Goal: Communication & Community: Share content

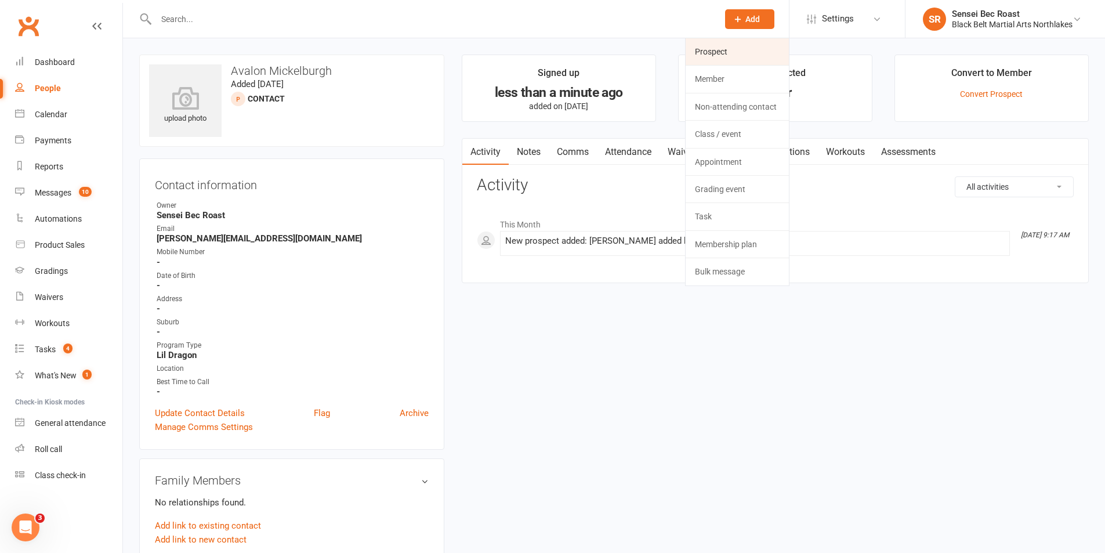
click at [713, 53] on link "Prospect" at bounding box center [736, 51] width 103 height 27
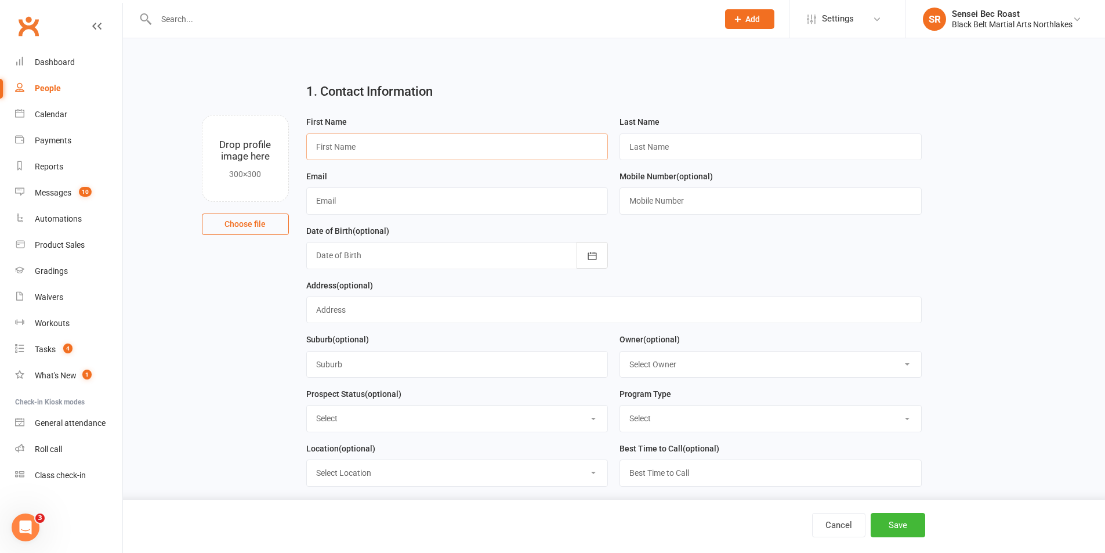
click at [405, 148] on input "text" at bounding box center [457, 146] width 302 height 27
type input "[PERSON_NAME]"
click at [744, 141] on input "text" at bounding box center [770, 146] width 302 height 27
type input "Fry"
click at [465, 207] on input "text" at bounding box center [457, 200] width 302 height 27
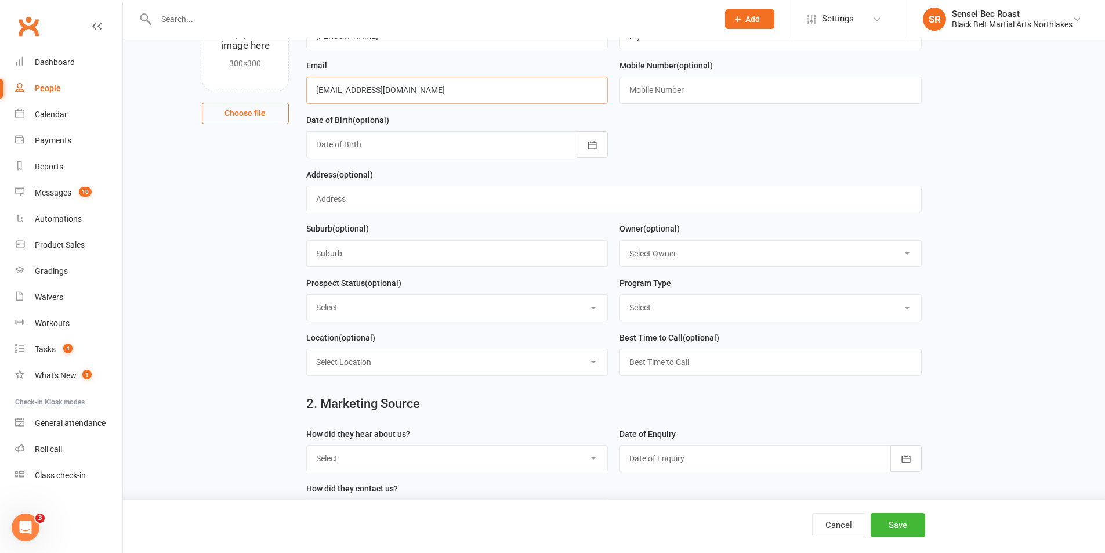
scroll to position [116, 0]
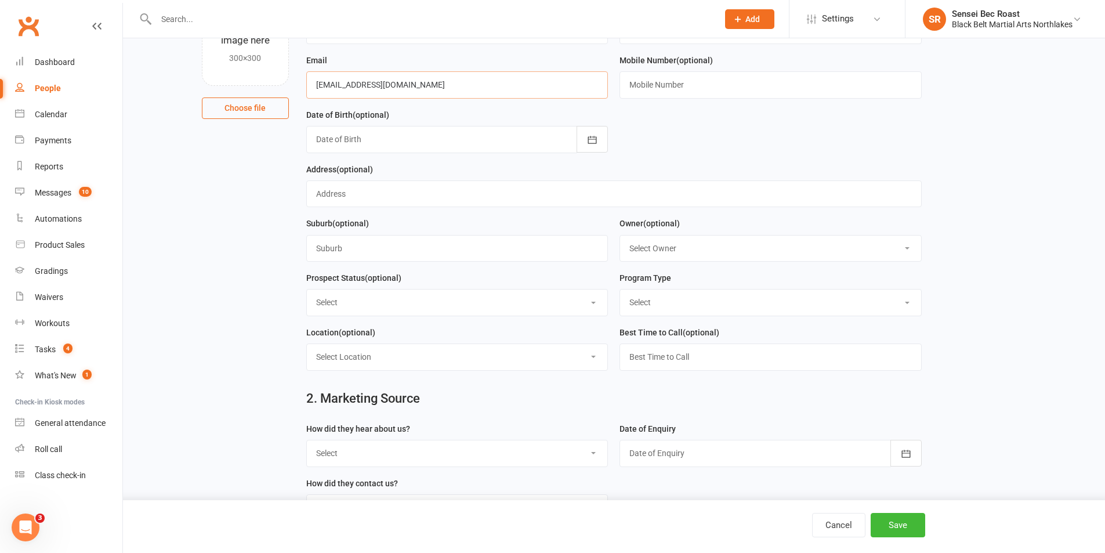
type input "[EMAIL_ADDRESS][DOMAIN_NAME]"
click at [458, 311] on select "Select Lead Contact Booked Intro Confirmed Taught Booked Trial Class FB SELF DE…" at bounding box center [457, 302] width 301 height 26
select select "Contact"
click at [307, 293] on select "Select Lead Contact Booked Intro Confirmed Taught Booked Trial Class FB SELF DE…" at bounding box center [457, 302] width 301 height 26
click at [644, 306] on select "Select Tiny Dragon Lil Dragon Karate Kickboxing Kobudo" at bounding box center [770, 302] width 301 height 26
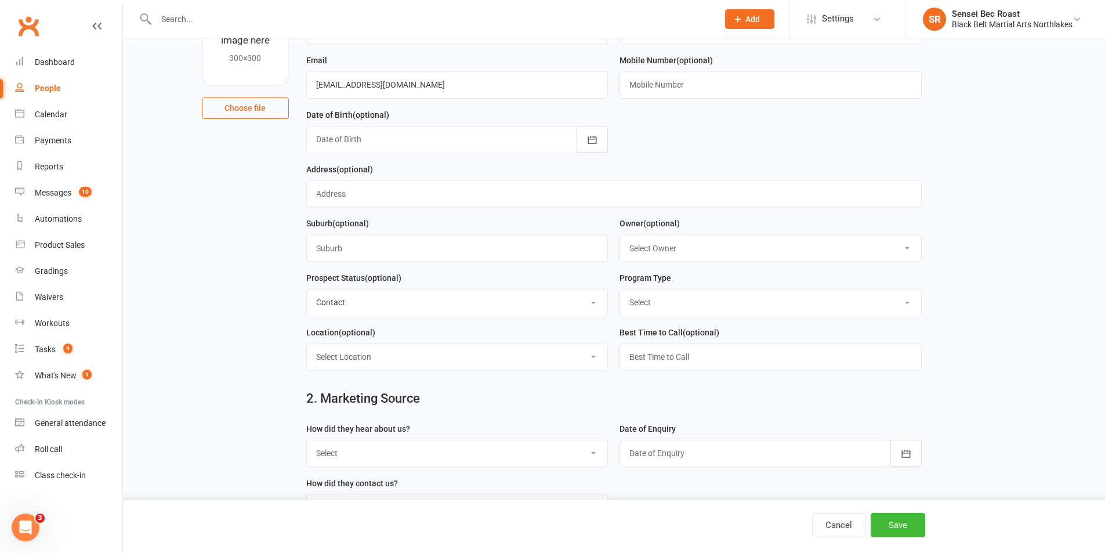
select select "Tiny Dragon"
click at [620, 293] on select "Select Tiny Dragon Lil Dragon Karate Kickboxing Kobudo" at bounding box center [770, 302] width 301 height 26
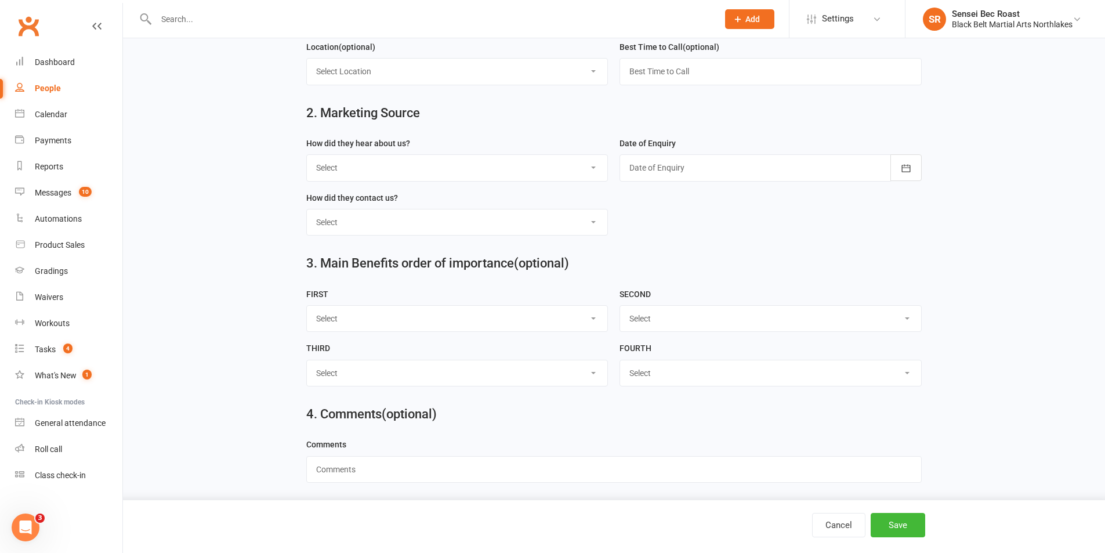
scroll to position [406, 0]
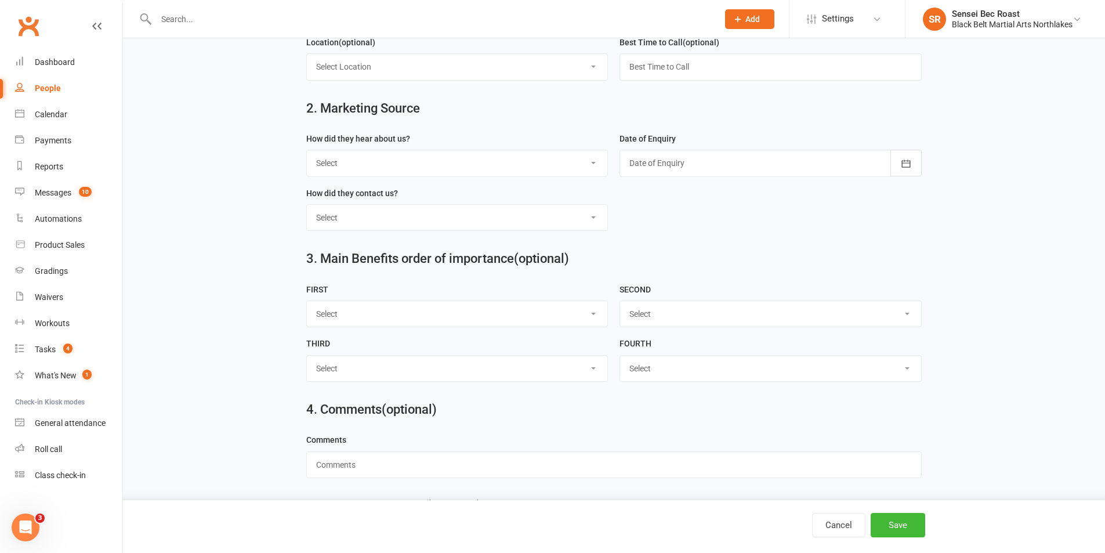
click at [482, 161] on select "Select A1 - Direct Mail A2 - Print Media A3 - Flyer A5 - Radio A6 - Sign A7 - T…" at bounding box center [457, 163] width 301 height 26
select select "C2 - School Sports"
click at [307, 155] on select "Select A1 - Direct Mail A2 - Print Media A3 - Flyer A5 - Radio A6 - Sign A7 - T…" at bounding box center [457, 163] width 301 height 26
click at [666, 165] on div at bounding box center [770, 163] width 302 height 27
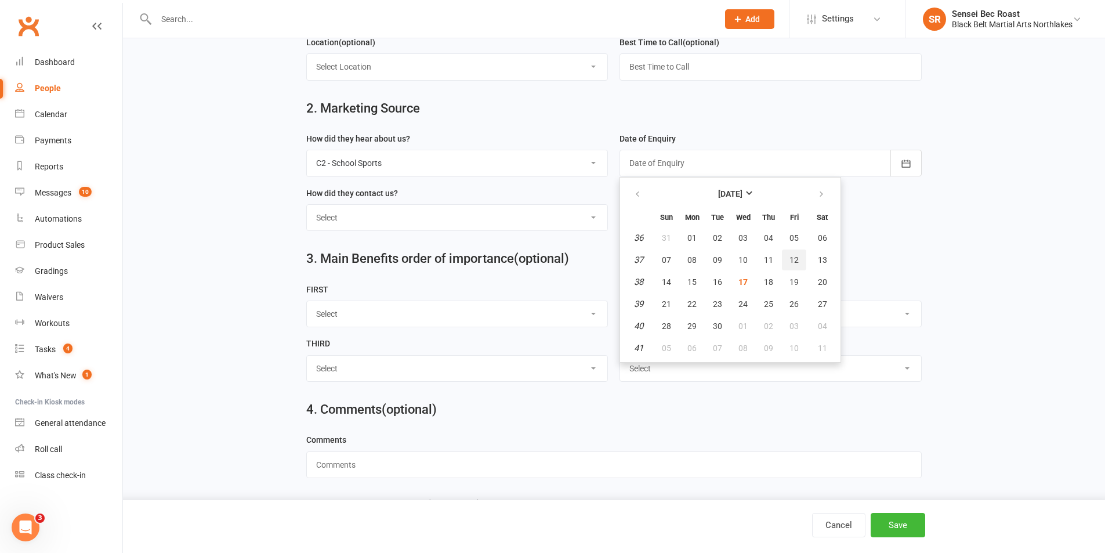
click at [787, 268] on button "12" at bounding box center [794, 259] width 24 height 21
type input "[DATE]"
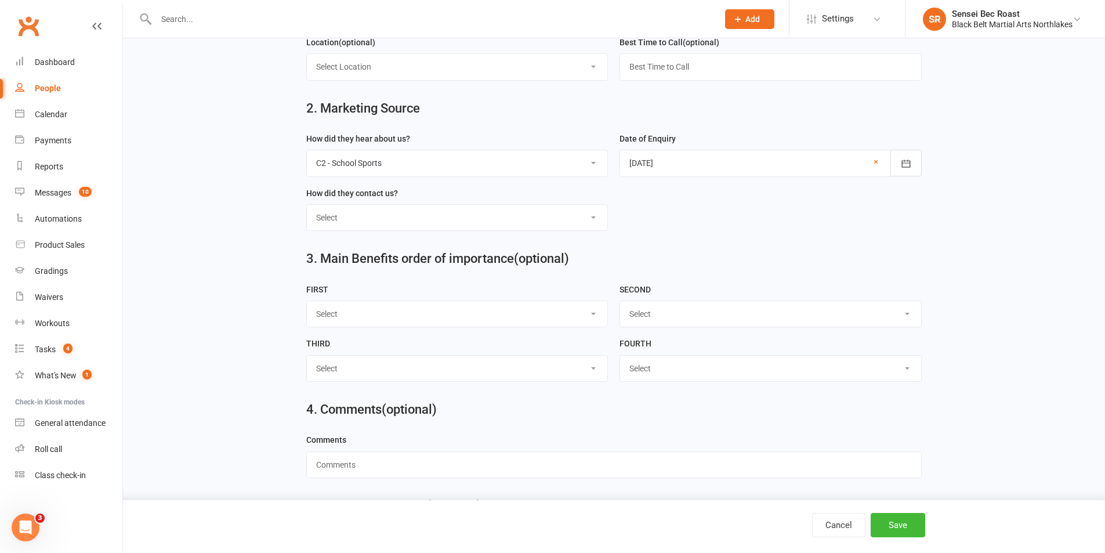
click at [485, 230] on select "Select Phone Walk-in School Initiated Email Website Form Facebook" at bounding box center [457, 218] width 301 height 26
select select "School Initiated"
click at [307, 210] on select "Select Phone Walk-in School Initiated Email Website Form Facebook" at bounding box center [457, 218] width 301 height 26
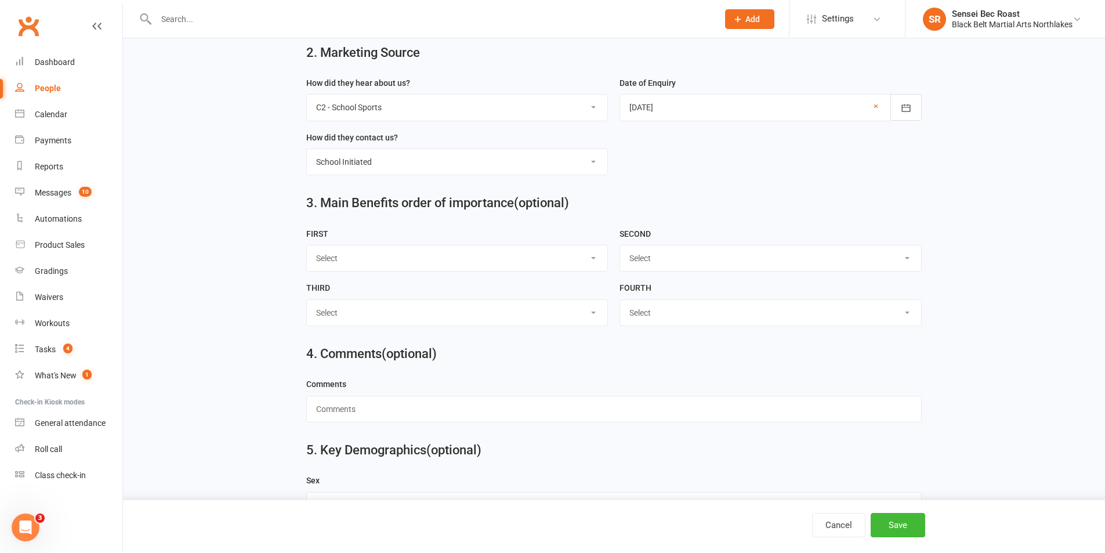
scroll to position [509, 0]
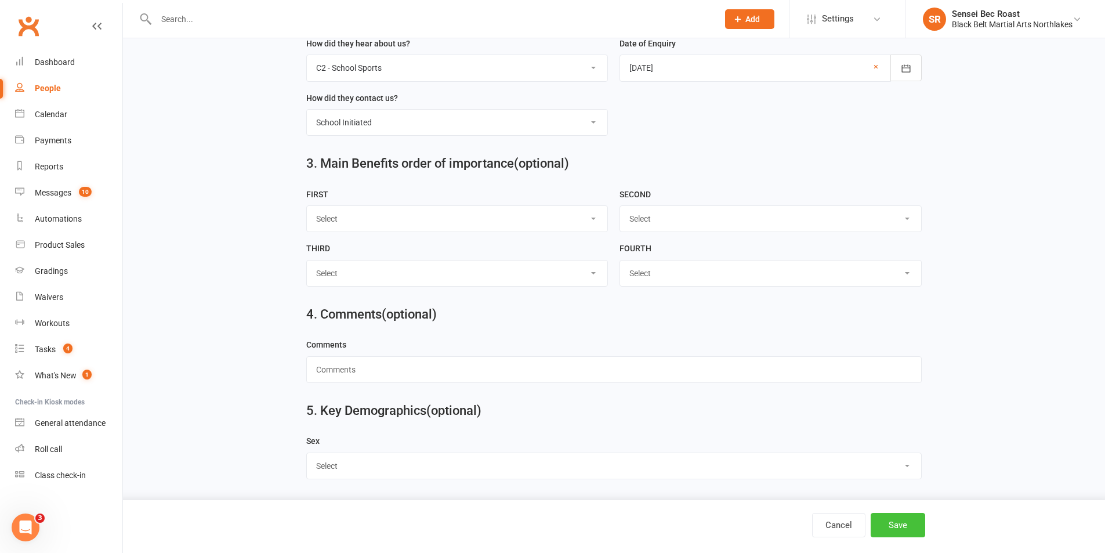
click at [905, 520] on button "Save" at bounding box center [897, 525] width 55 height 24
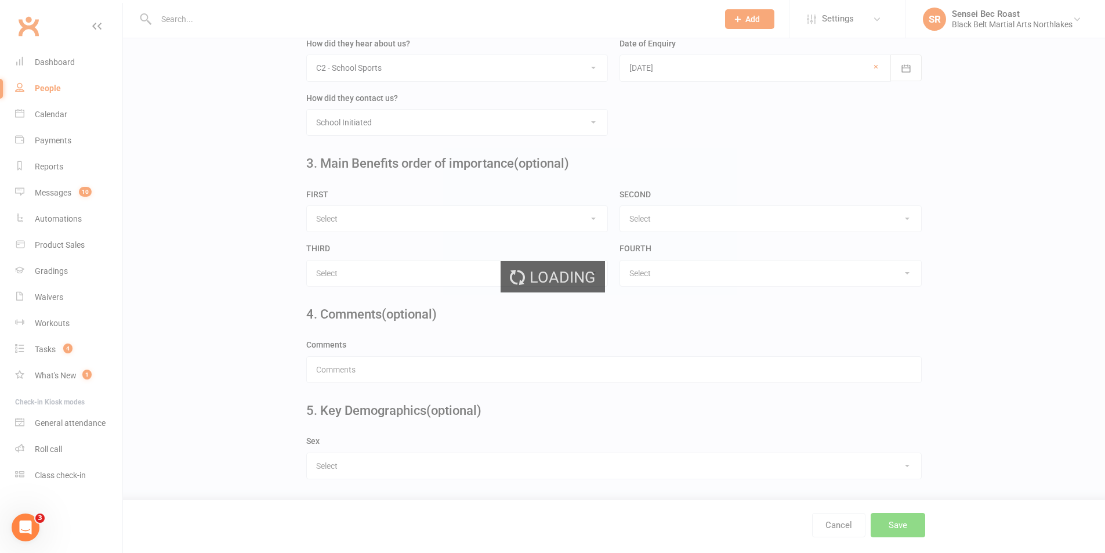
scroll to position [0, 0]
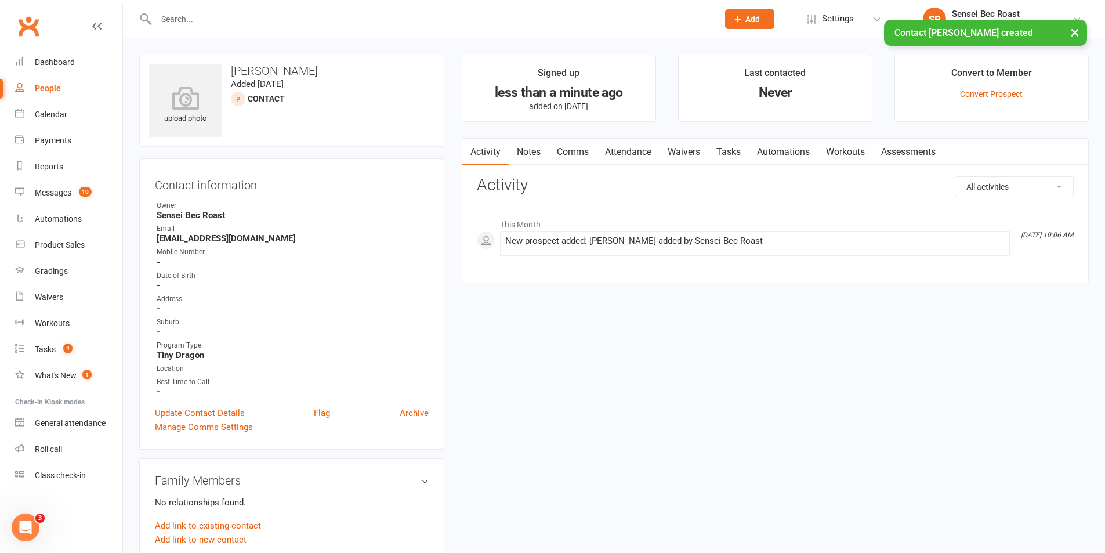
click at [319, 16] on input "text" at bounding box center [431, 19] width 557 height 16
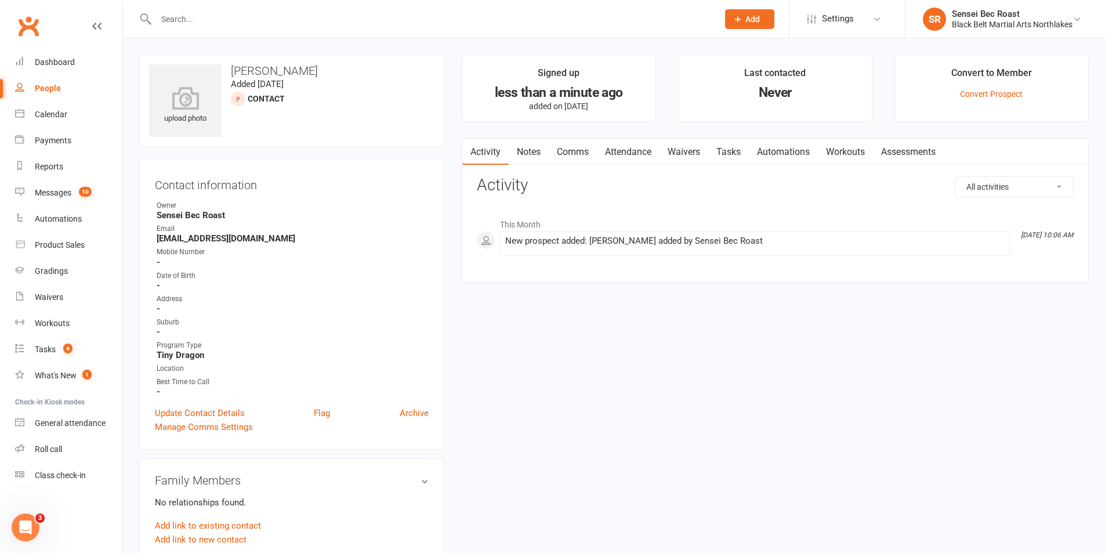
click at [747, 19] on span "Add" at bounding box center [752, 18] width 14 height 9
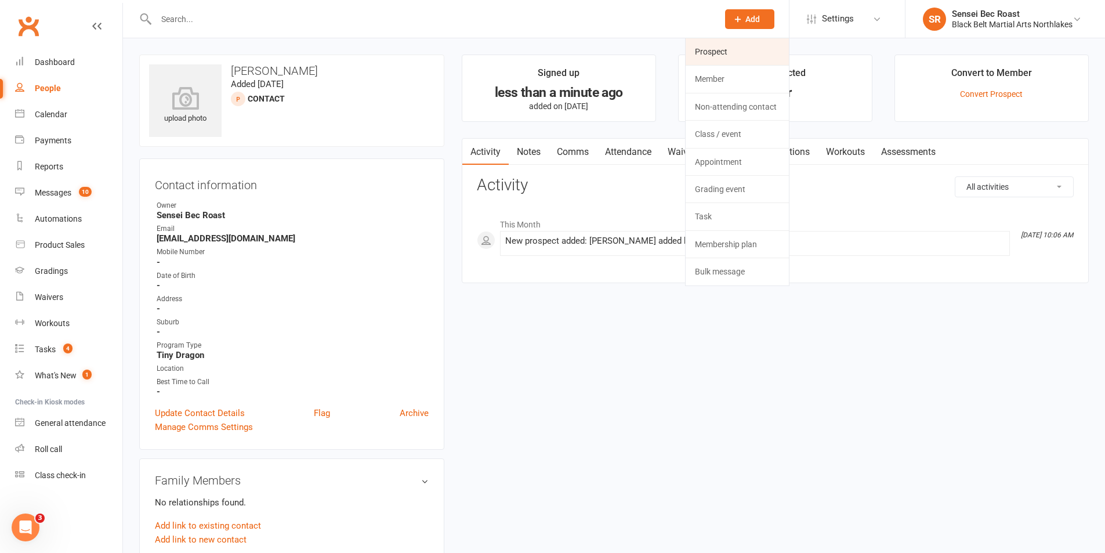
click at [746, 49] on link "Prospect" at bounding box center [736, 51] width 103 height 27
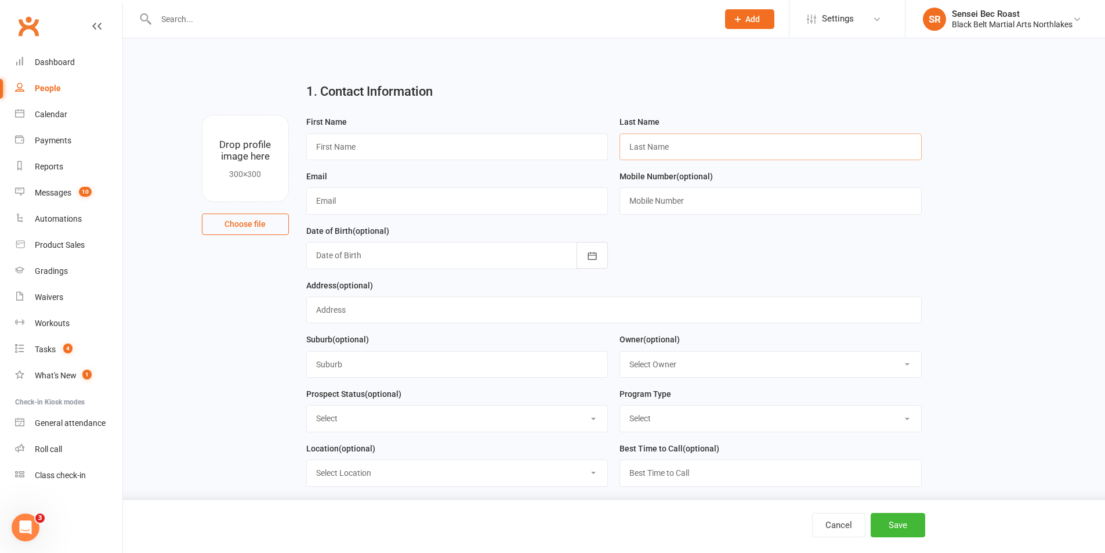
drag, startPoint x: 745, startPoint y: 143, endPoint x: 748, endPoint y: 119, distance: 24.0
click at [745, 143] on input "text" at bounding box center [770, 146] width 302 height 27
type input "[PERSON_NAME]"
click at [449, 197] on input "text" at bounding box center [457, 200] width 302 height 27
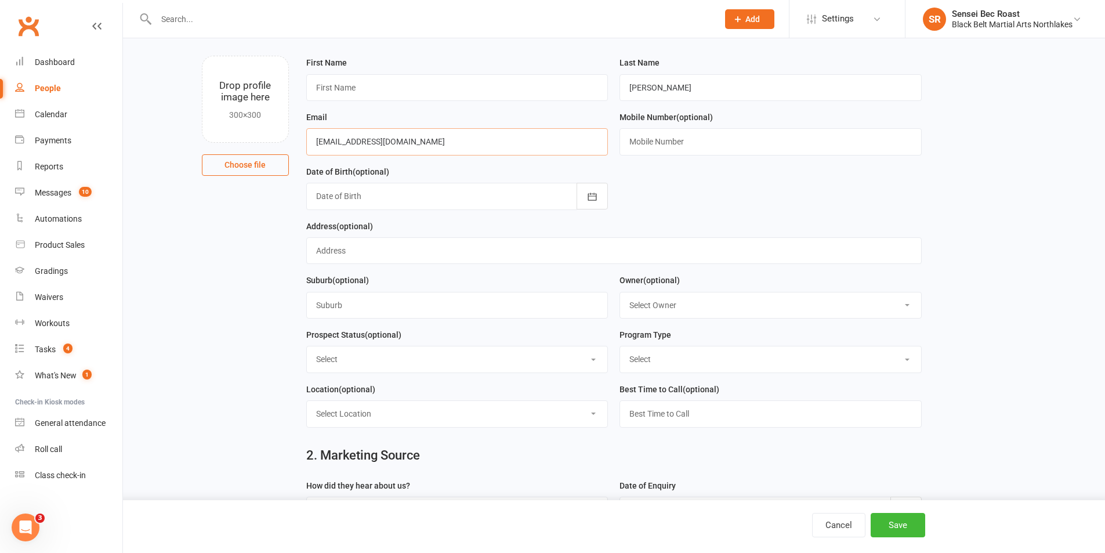
scroll to position [116, 0]
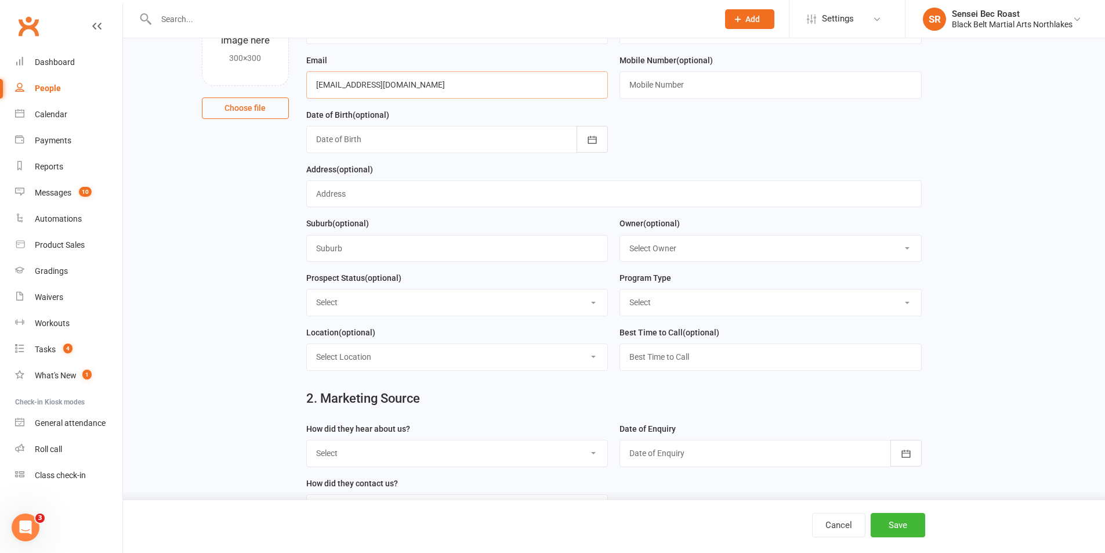
type input "[EMAIL_ADDRESS][DOMAIN_NAME]"
click at [445, 307] on select "Select Lead Contact Booked Intro Confirmed Taught Booked Trial Class FB SELF DE…" at bounding box center [457, 302] width 301 height 26
select select "Contact"
click at [307, 293] on select "Select Lead Contact Booked Intro Confirmed Taught Booked Trial Class FB SELF DE…" at bounding box center [457, 302] width 301 height 26
click at [648, 308] on select "Select Tiny Dragon Lil Dragon Karate Kickboxing Kobudo" at bounding box center [770, 302] width 301 height 26
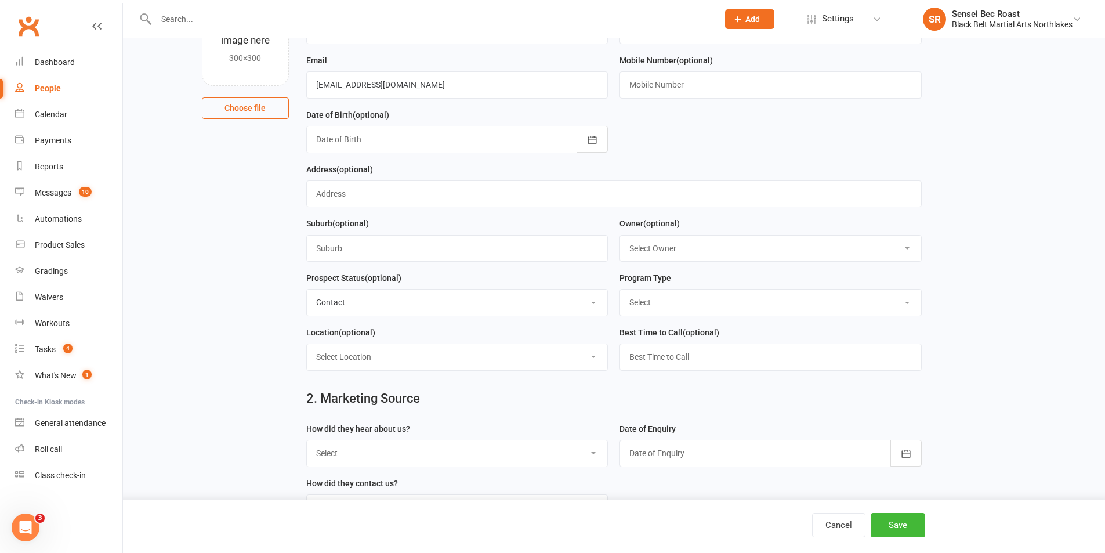
select select "Tiny Dragon"
click at [620, 293] on select "Select Tiny Dragon Lil Dragon Karate Kickboxing Kobudo" at bounding box center [770, 302] width 301 height 26
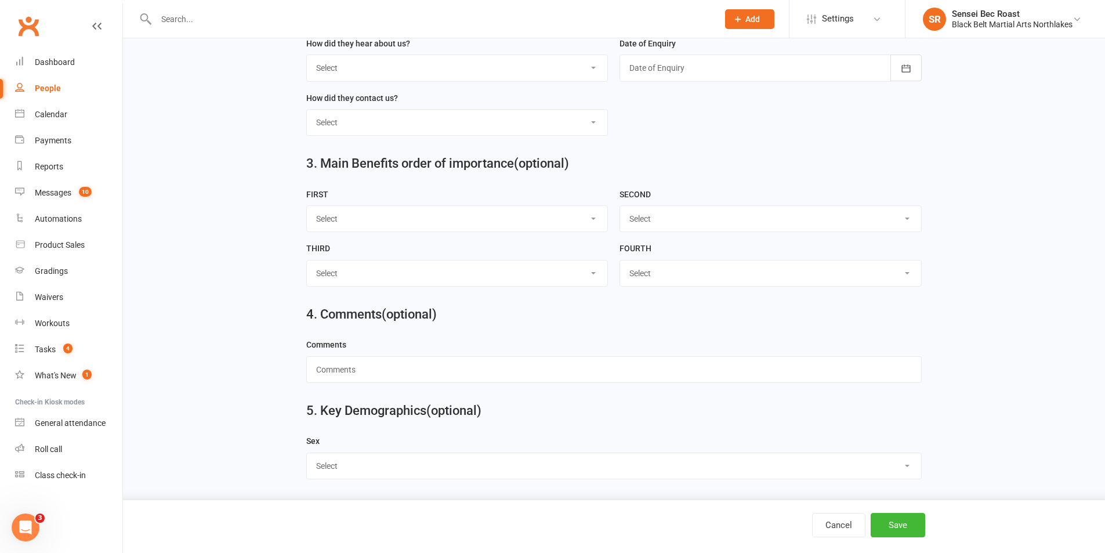
scroll to position [509, 0]
click at [432, 65] on select "Select A1 - Direct Mail A2 - Print Media A3 - Flyer A5 - Radio A6 - Sign A7 - T…" at bounding box center [457, 68] width 301 height 26
select select "C2 - School Sports"
click at [307, 55] on select "Select A1 - Direct Mail A2 - Print Media A3 - Flyer A5 - Radio A6 - Sign A7 - T…" at bounding box center [457, 68] width 301 height 26
click at [672, 61] on div at bounding box center [770, 68] width 302 height 27
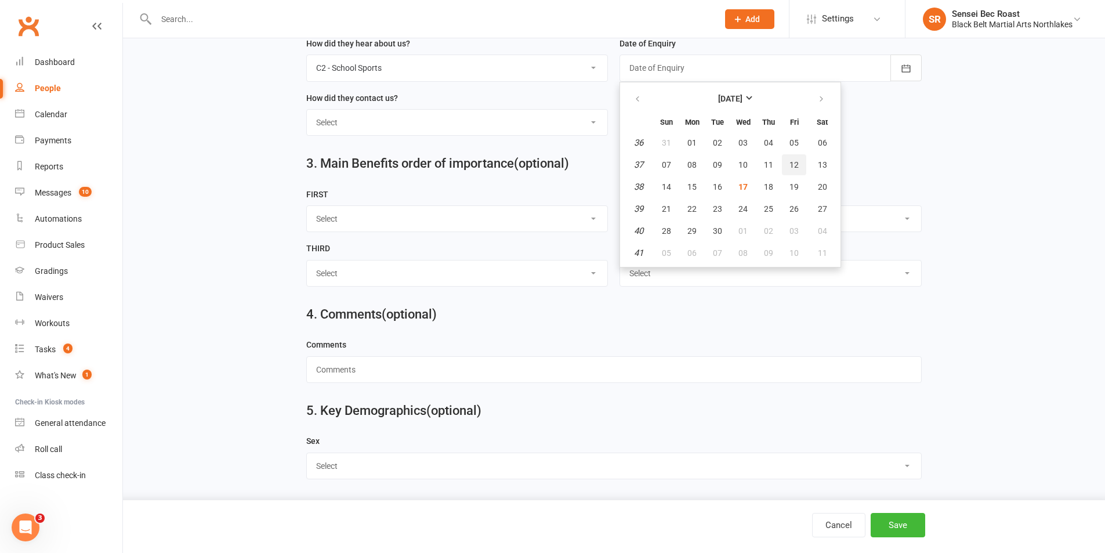
click at [792, 160] on span "12" at bounding box center [793, 164] width 9 height 9
type input "[DATE]"
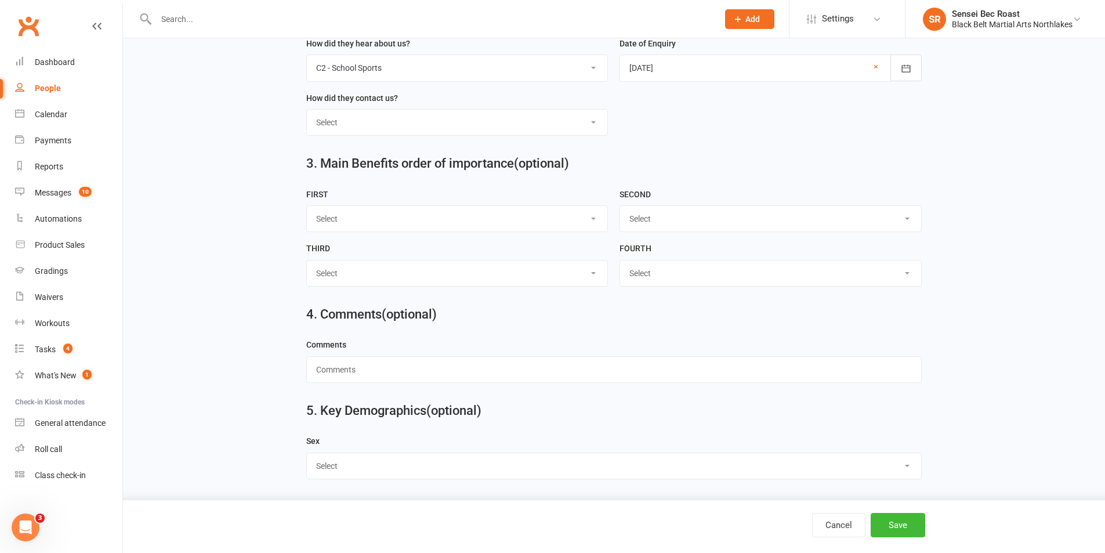
click at [454, 124] on select "Select Phone Walk-in School Initiated Email Website Form Facebook" at bounding box center [457, 123] width 301 height 26
select select "School Initiated"
click at [307, 110] on select "Select Phone Walk-in School Initiated Email Website Form Facebook" at bounding box center [457, 123] width 301 height 26
click at [900, 527] on button "Save" at bounding box center [897, 525] width 55 height 24
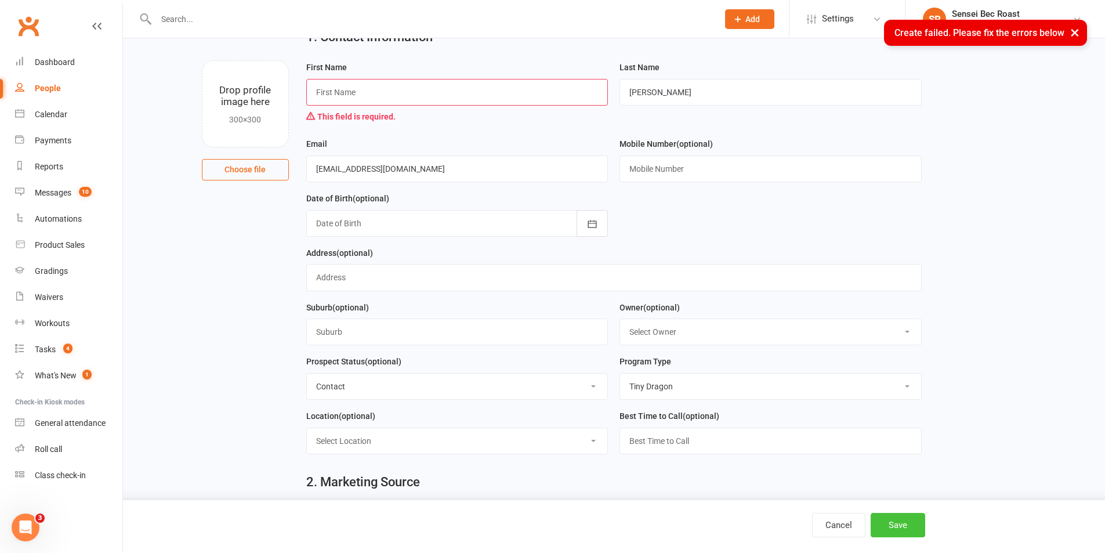
scroll to position [0, 0]
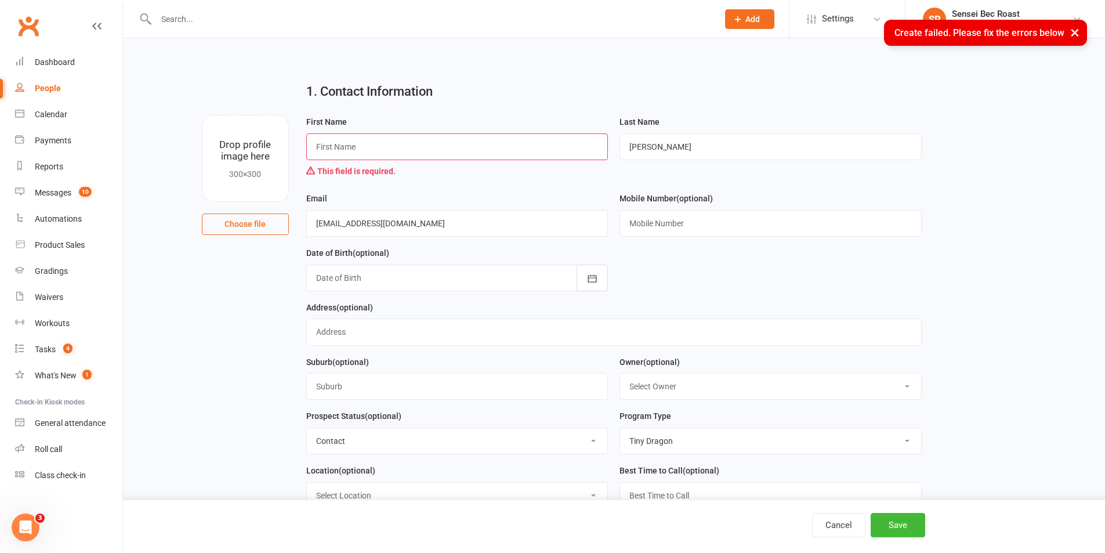
click at [393, 143] on input "text" at bounding box center [457, 146] width 302 height 27
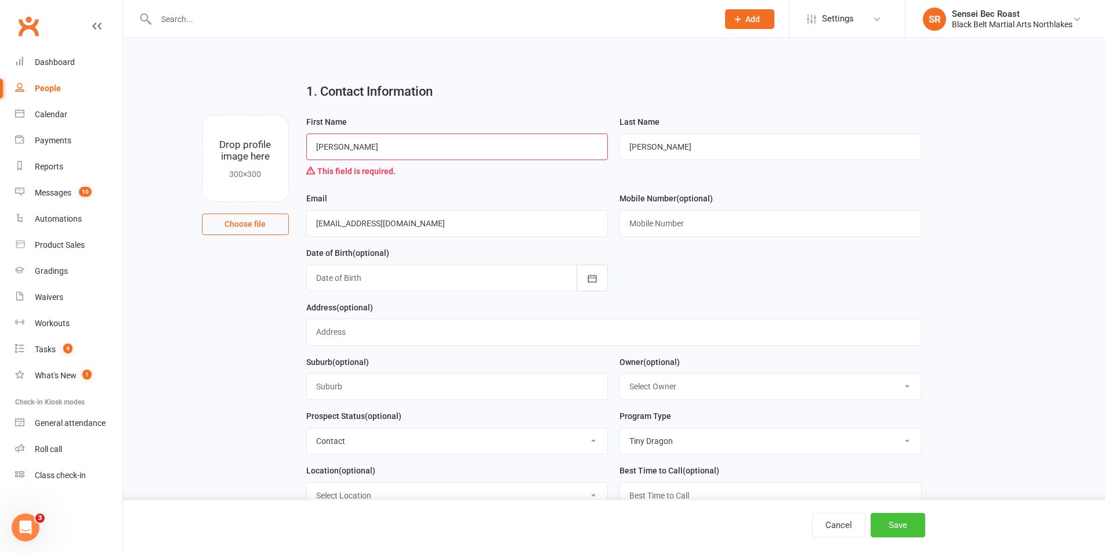
type input "[PERSON_NAME]"
click at [891, 525] on button "Save" at bounding box center [897, 525] width 55 height 24
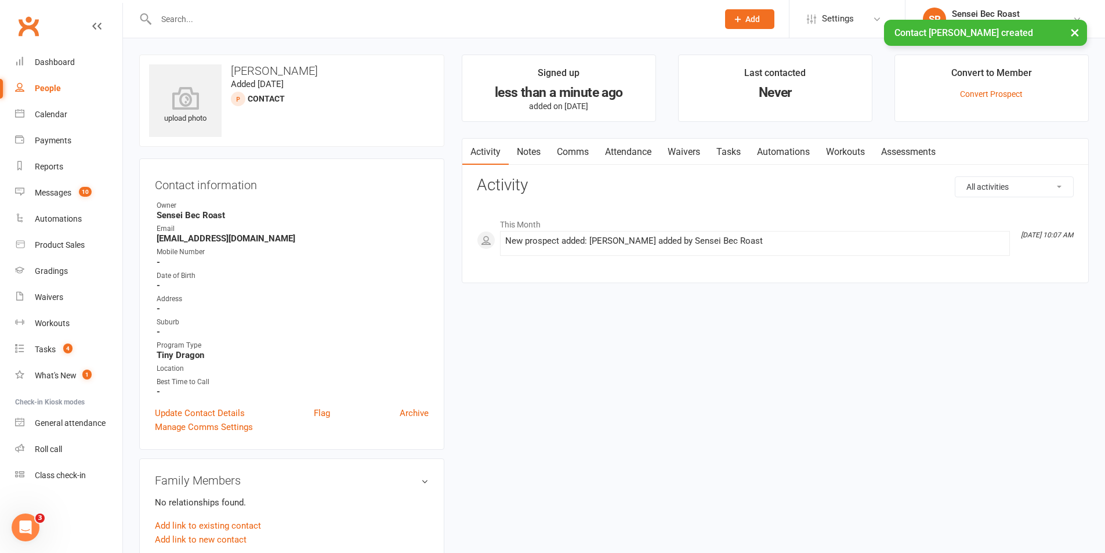
click at [271, 20] on div "× Contact [PERSON_NAME] created" at bounding box center [545, 20] width 1090 height 0
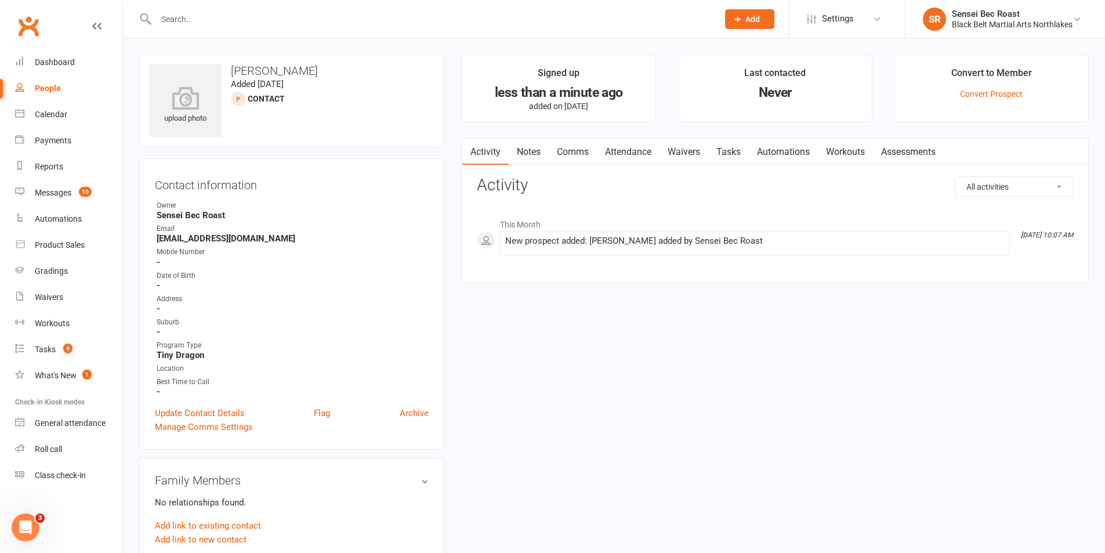
click at [734, 21] on icon at bounding box center [737, 19] width 10 height 10
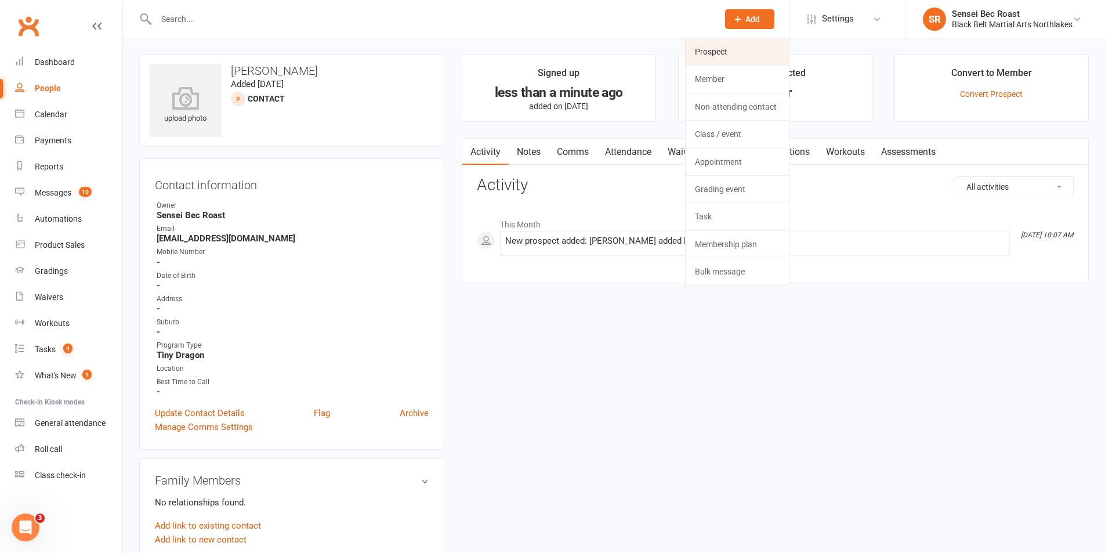
click at [736, 46] on link "Prospect" at bounding box center [736, 51] width 103 height 27
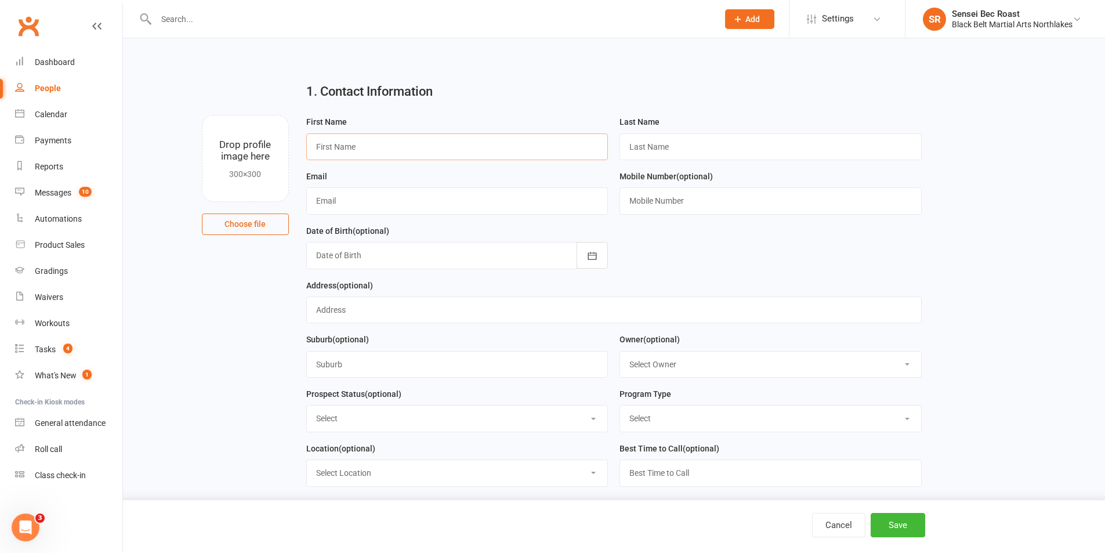
click at [414, 143] on input "text" at bounding box center [457, 146] width 302 height 27
type input "[PERSON_NAME]"
drag, startPoint x: 643, startPoint y: 154, endPoint x: 650, endPoint y: 148, distance: 9.1
click at [643, 154] on input "text" at bounding box center [770, 146] width 302 height 27
type input "Eastham"
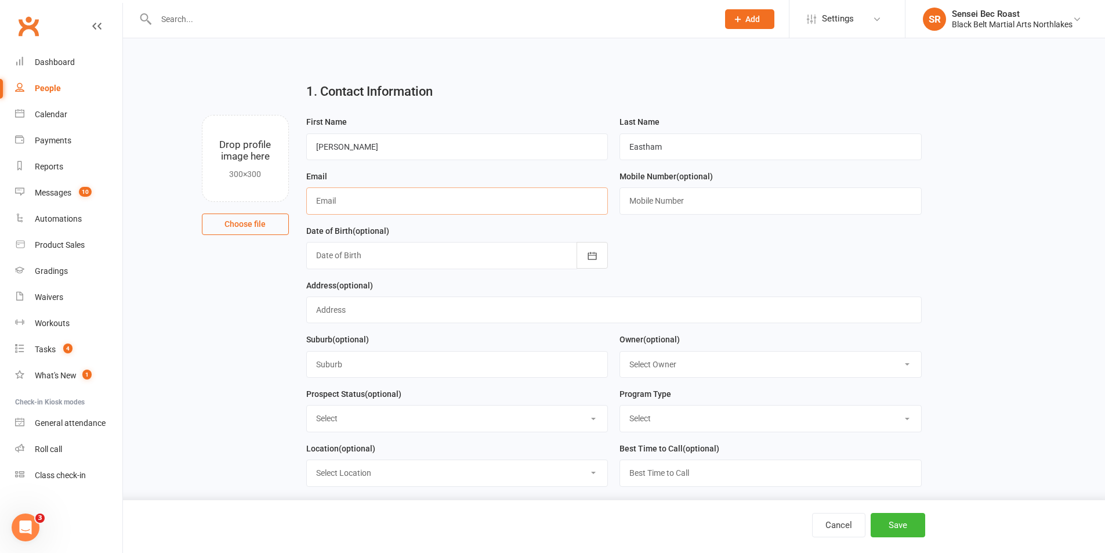
click at [379, 211] on input "text" at bounding box center [457, 200] width 302 height 27
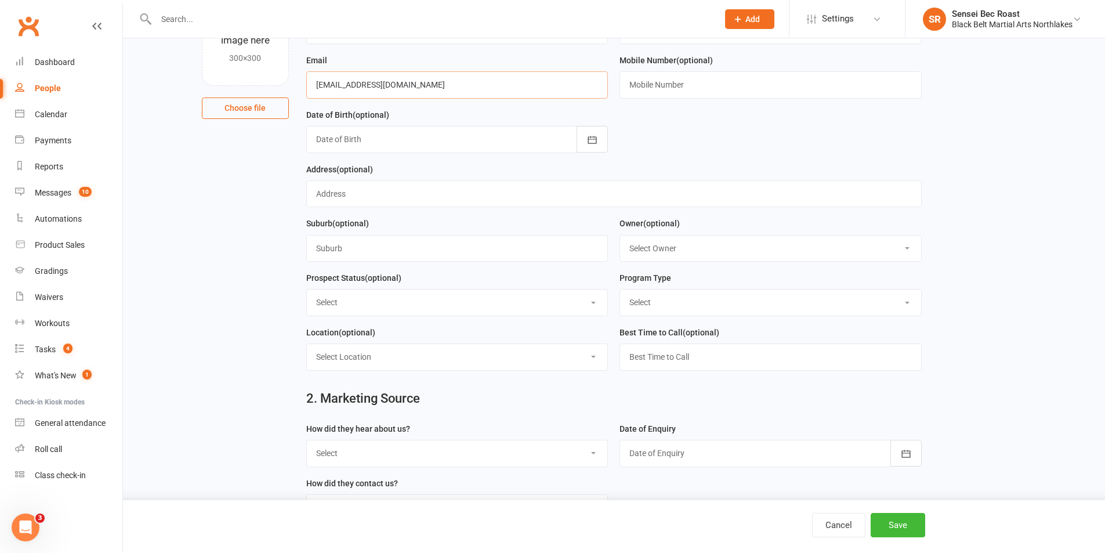
type input "[EMAIL_ADDRESS][DOMAIN_NAME]"
click at [452, 311] on select "Select Lead Contact Booked Intro Confirmed Taught Booked Trial Class FB SELF DE…" at bounding box center [457, 302] width 301 height 26
select select "Contact"
click at [307, 293] on select "Select Lead Contact Booked Intro Confirmed Taught Booked Trial Class FB SELF DE…" at bounding box center [457, 302] width 301 height 26
click at [692, 306] on select "Select Tiny Dragon Lil Dragon Karate Kickboxing Kobudo" at bounding box center [770, 302] width 301 height 26
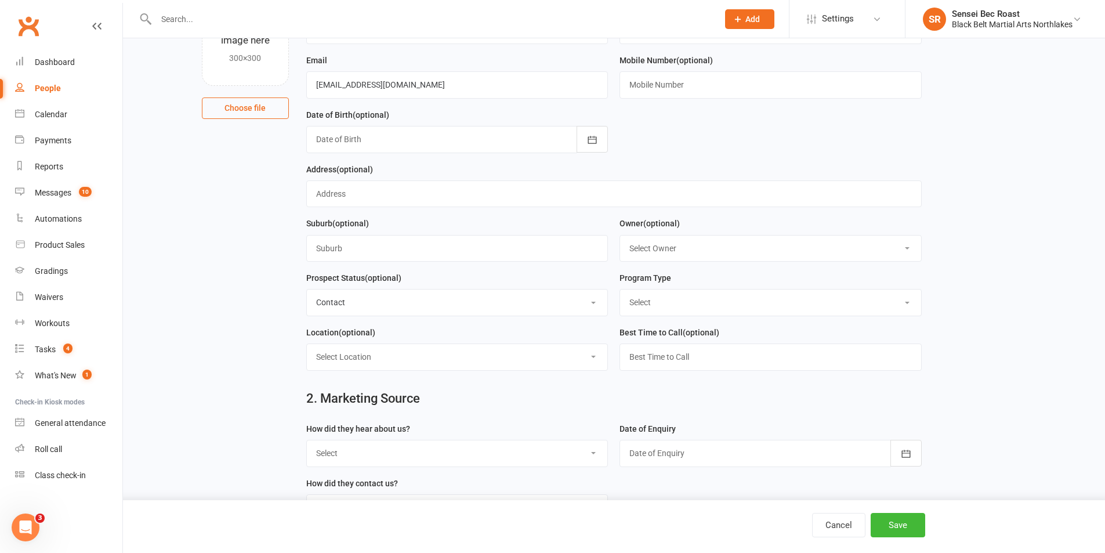
select select "Lil Dragon"
click at [620, 293] on select "Select Tiny Dragon Lil Dragon Karate Kickboxing Kobudo" at bounding box center [770, 302] width 301 height 26
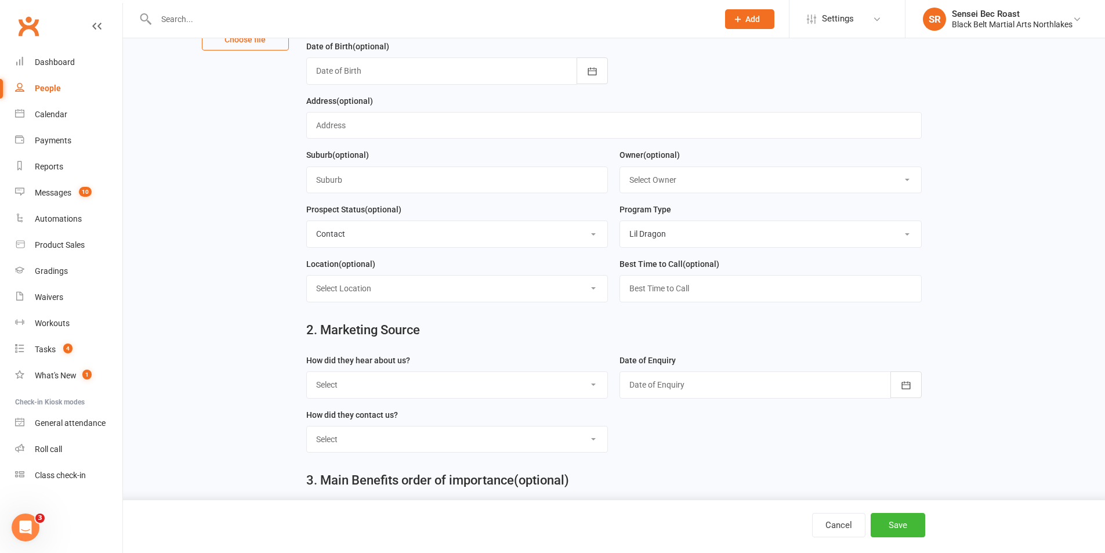
scroll to position [290, 0]
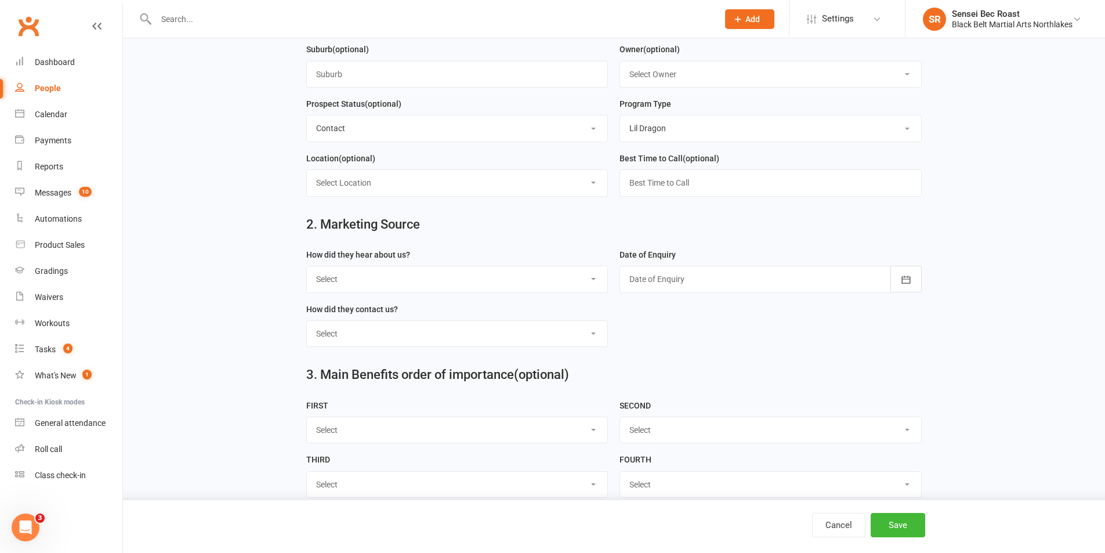
click at [469, 285] on select "Select A1 - Direct Mail A2 - Print Media A3 - Flyer A5 - Radio A6 - Sign A7 - T…" at bounding box center [457, 279] width 301 height 26
select select "C2 - School Sports"
click at [307, 271] on select "Select A1 - Direct Mail A2 - Print Media A3 - Flyer A5 - Radio A6 - Sign A7 - T…" at bounding box center [457, 279] width 301 height 26
click at [767, 292] on div at bounding box center [770, 279] width 302 height 27
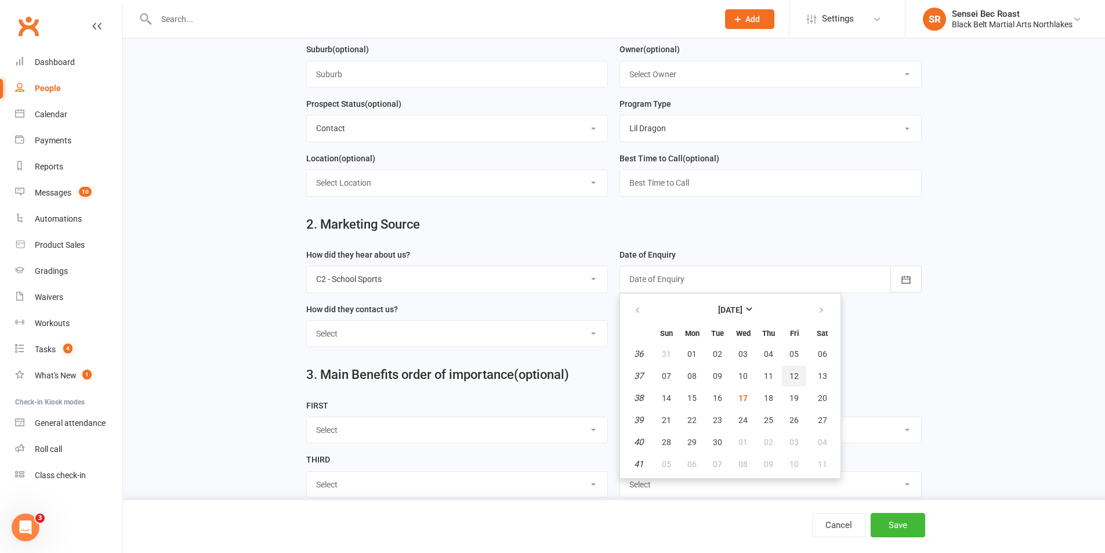
click at [792, 380] on span "12" at bounding box center [793, 375] width 9 height 9
type input "[DATE]"
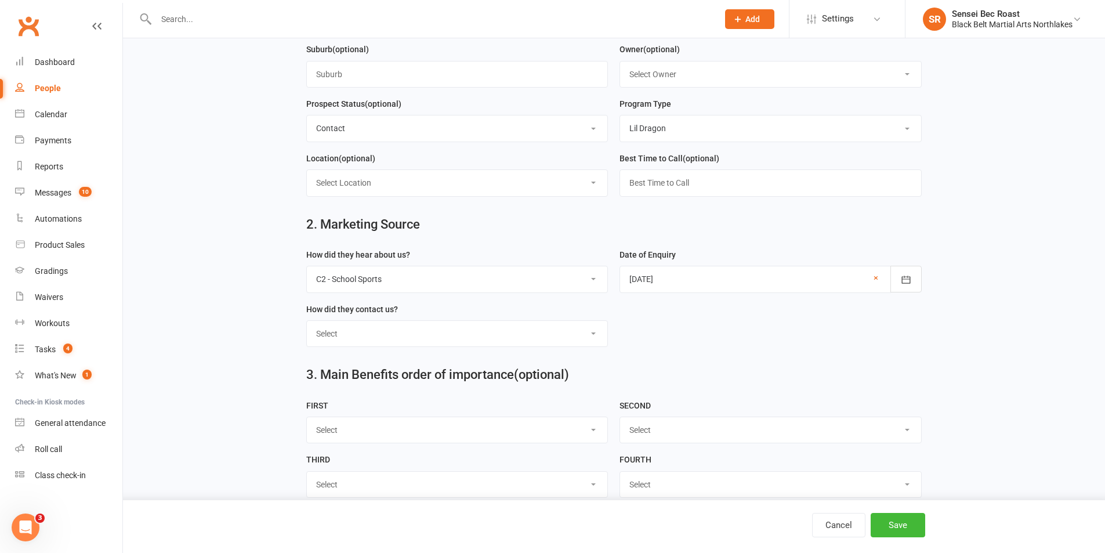
click at [359, 344] on select "Select Phone Walk-in School Initiated Email Website Form Facebook" at bounding box center [457, 334] width 301 height 26
select select "School Initiated"
click at [307, 326] on select "Select Phone Walk-in School Initiated Email Website Form Facebook" at bounding box center [457, 334] width 301 height 26
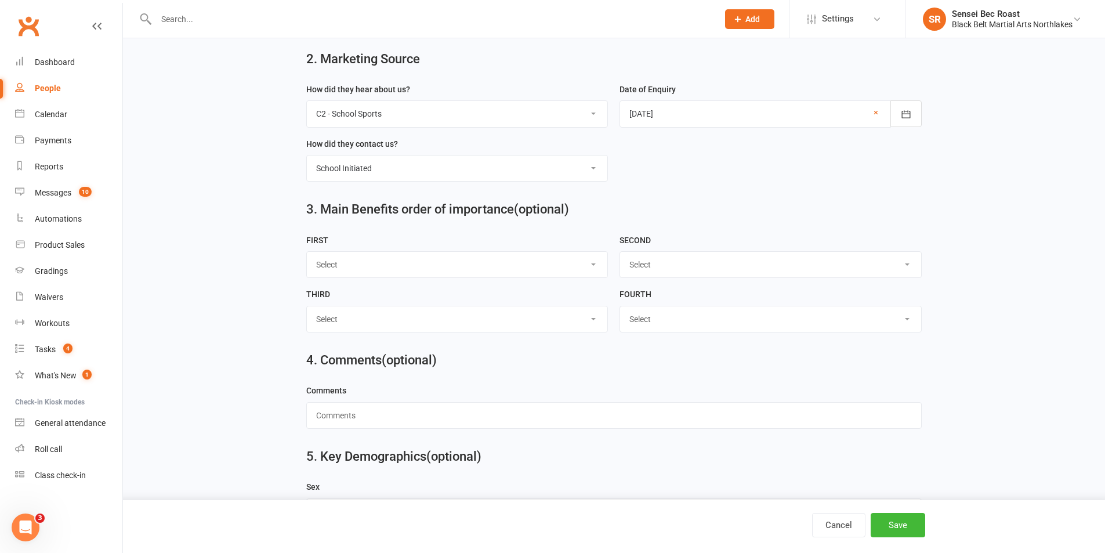
scroll to position [509, 0]
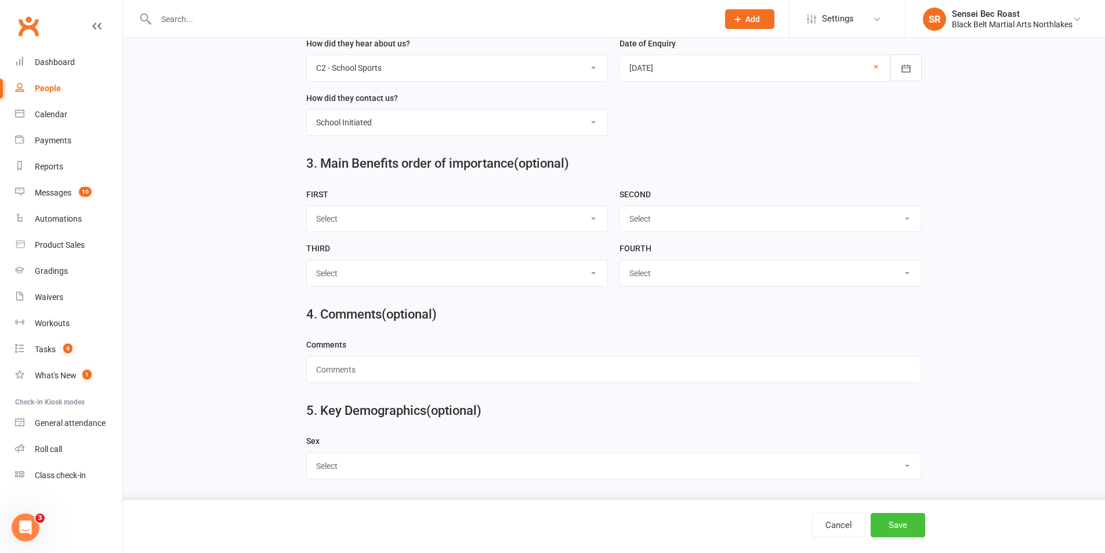
click at [893, 525] on button "Save" at bounding box center [897, 525] width 55 height 24
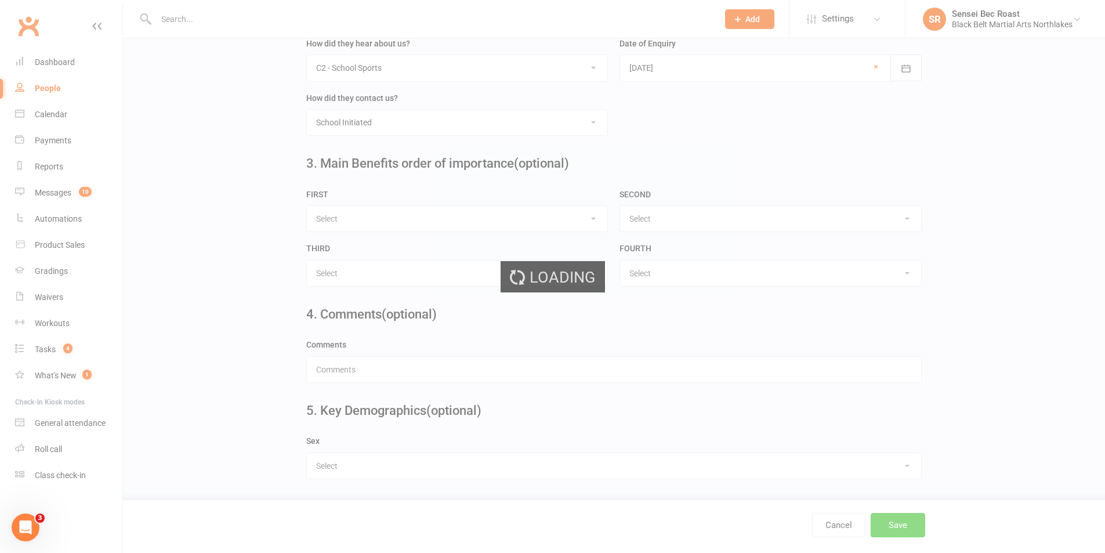
scroll to position [0, 0]
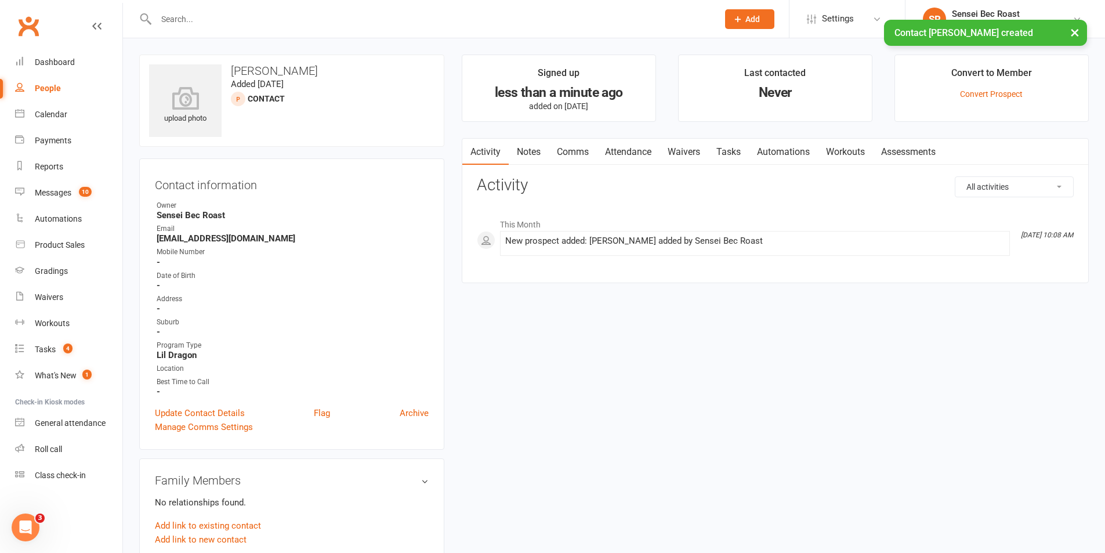
click at [295, 20] on div "× Contact [PERSON_NAME] created" at bounding box center [545, 20] width 1090 height 0
click at [320, 17] on input "text" at bounding box center [431, 19] width 557 height 16
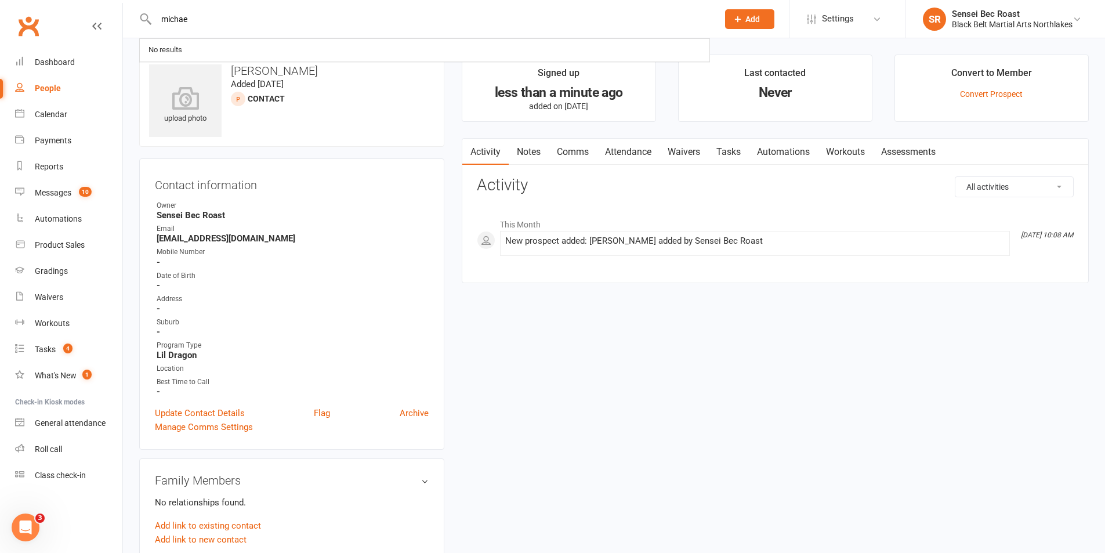
type input "[PERSON_NAME]"
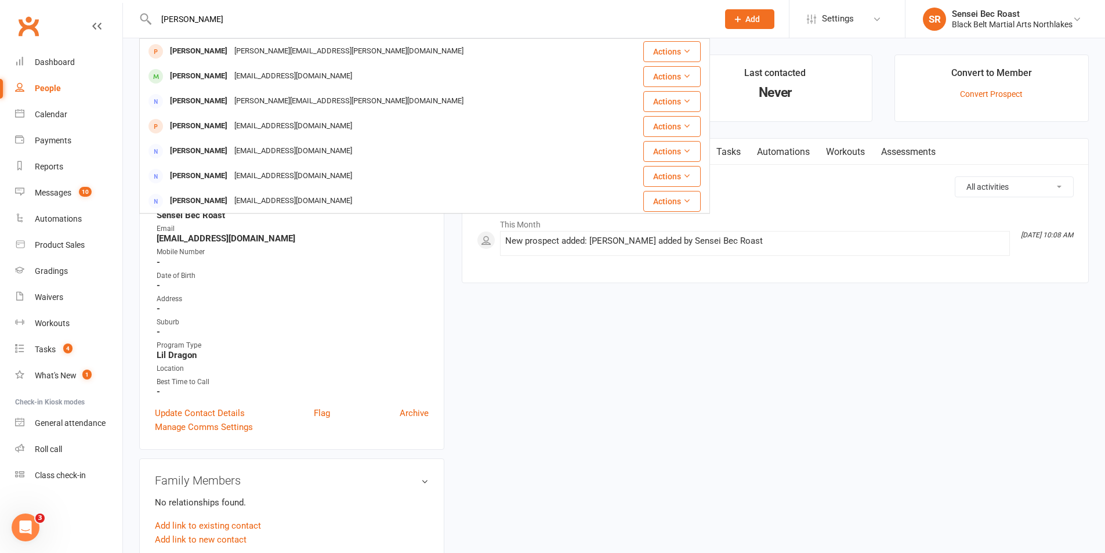
drag, startPoint x: 207, startPoint y: 11, endPoint x: 153, endPoint y: 30, distance: 57.2
click at [153, 30] on div "[PERSON_NAME] Azocar [EMAIL_ADDRESS][PERSON_NAME][DOMAIN_NAME] Actions [PERSON_…" at bounding box center [424, 19] width 571 height 38
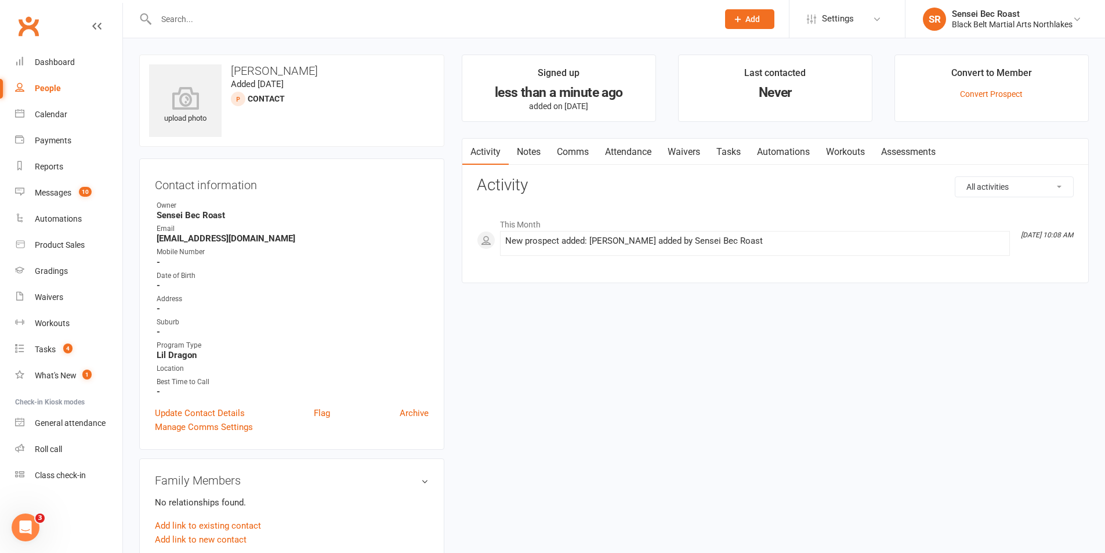
click at [525, 161] on link "Notes" at bounding box center [529, 152] width 40 height 27
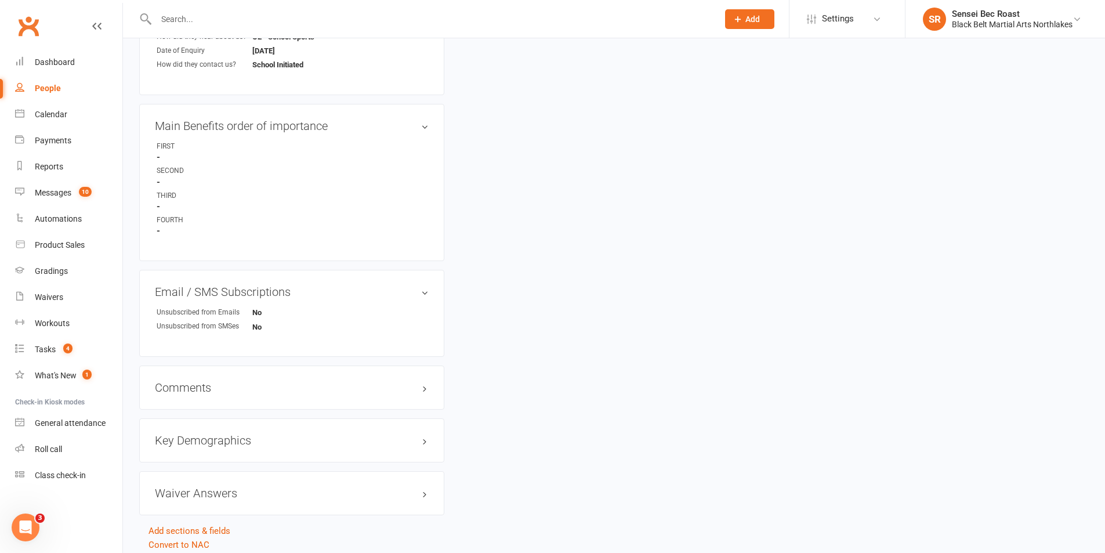
scroll to position [621, 0]
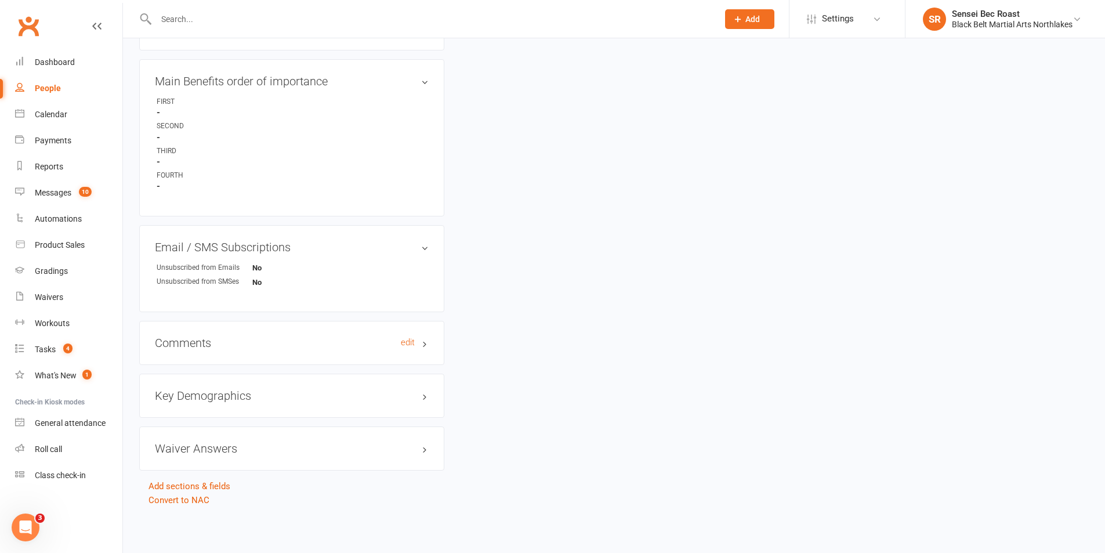
click at [259, 344] on h3 "Comments edit" at bounding box center [292, 342] width 274 height 13
click at [406, 340] on link "edit" at bounding box center [408, 342] width 14 height 10
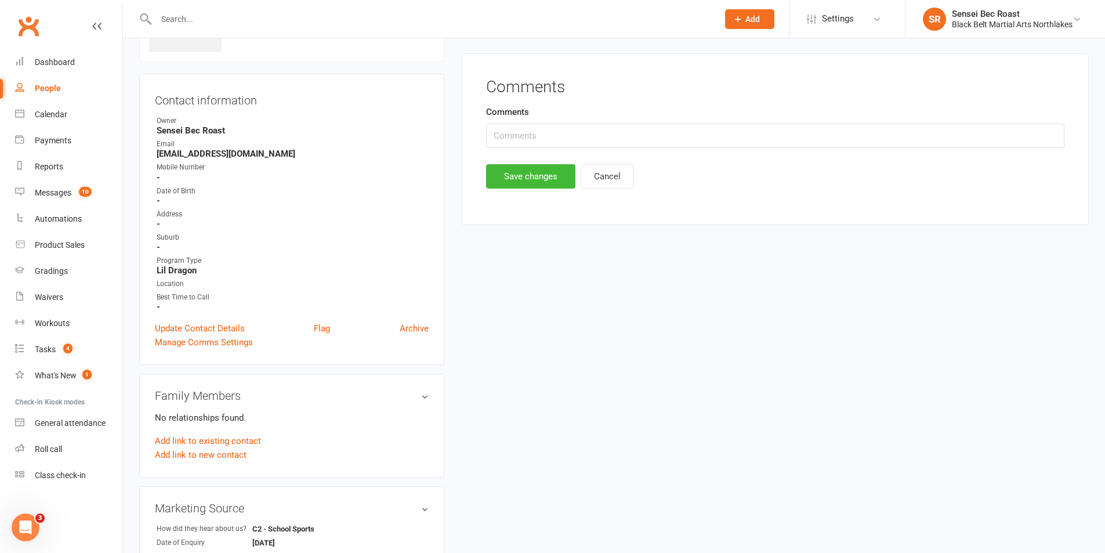
scroll to position [80, 0]
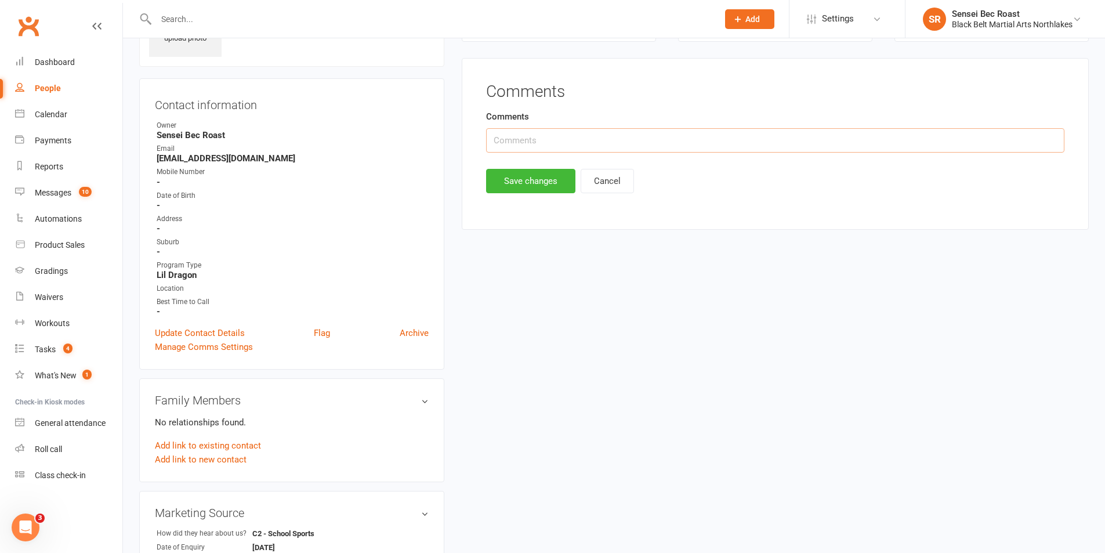
drag, startPoint x: 514, startPoint y: 142, endPoint x: 521, endPoint y: 139, distance: 7.3
click at [514, 142] on input "text" at bounding box center [775, 140] width 578 height 24
type input "Toukley Preschool"
click at [553, 182] on button "Save changes" at bounding box center [530, 181] width 89 height 24
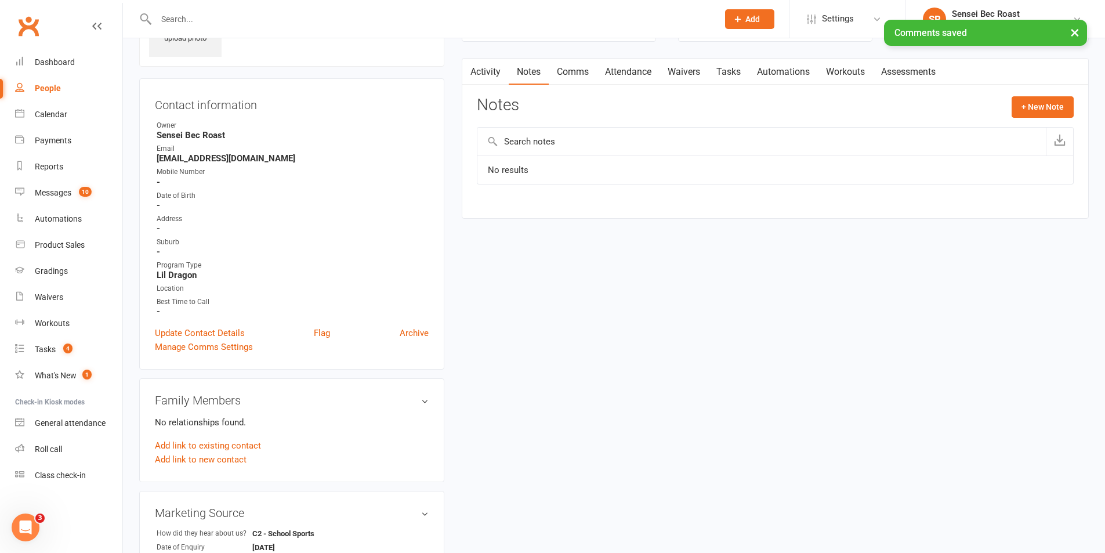
click at [271, 20] on div "× Comments saved" at bounding box center [545, 20] width 1090 height 0
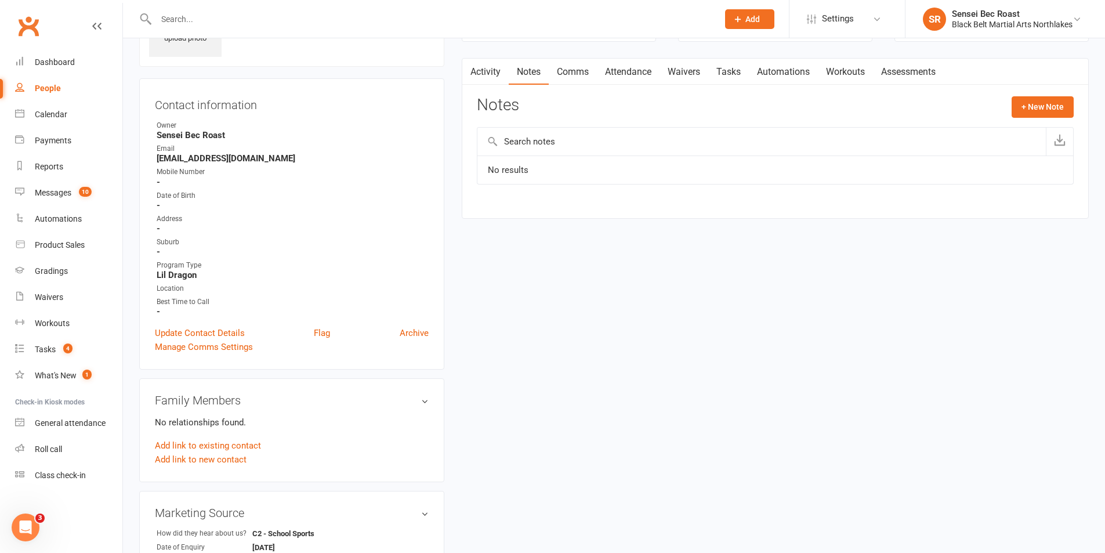
click at [246, 19] on input "text" at bounding box center [431, 19] width 557 height 16
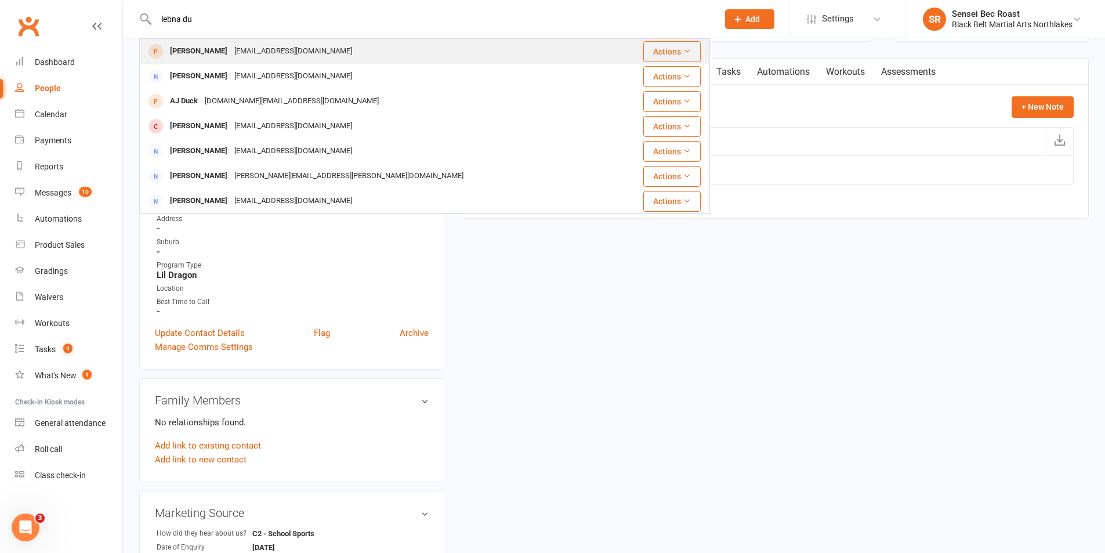
type input "lebna du"
click at [239, 56] on div "[EMAIL_ADDRESS][DOMAIN_NAME]" at bounding box center [293, 51] width 125 height 17
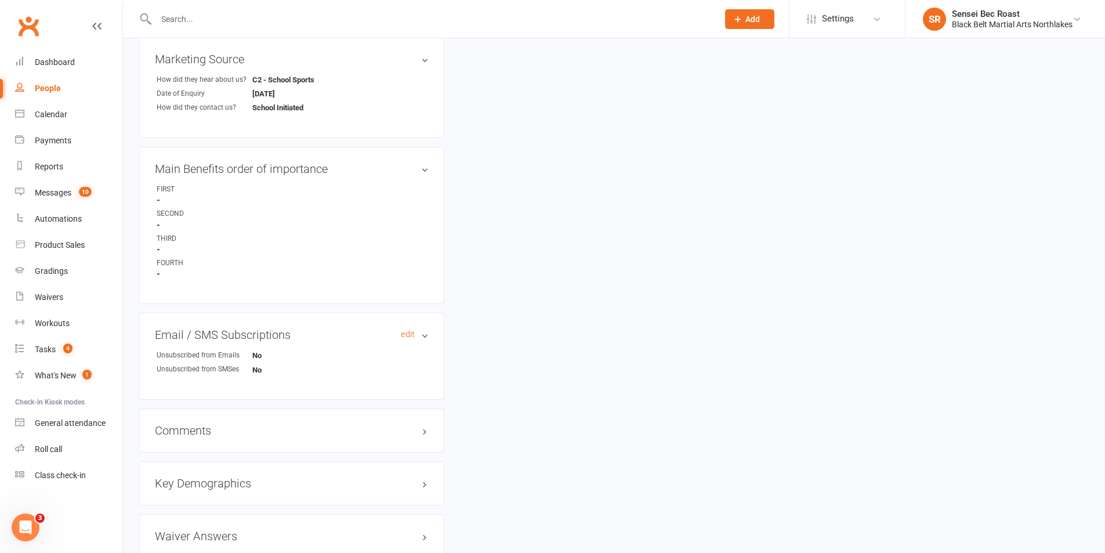
scroll to position [621, 0]
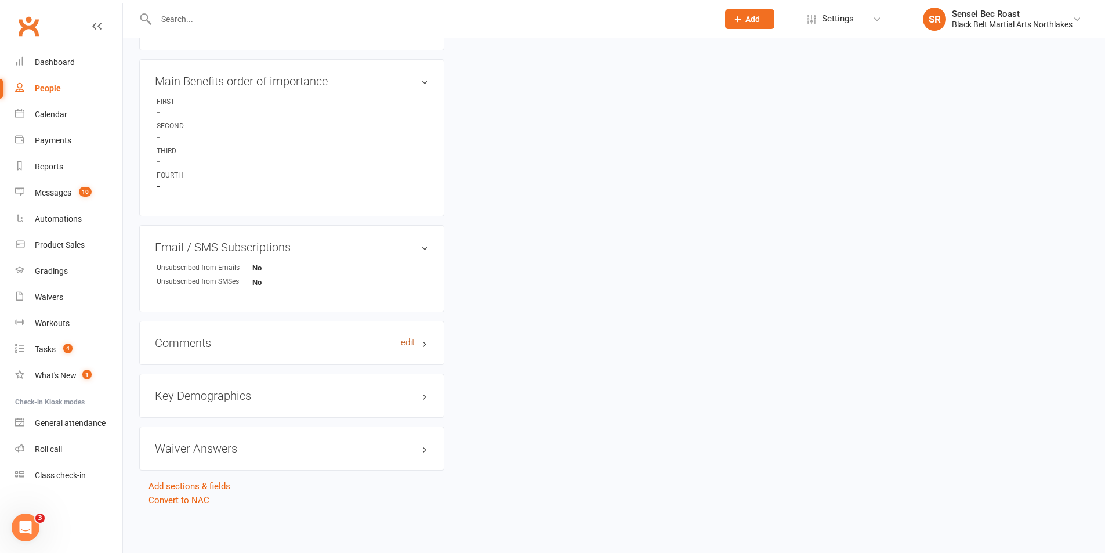
click at [404, 342] on link "edit" at bounding box center [408, 342] width 14 height 10
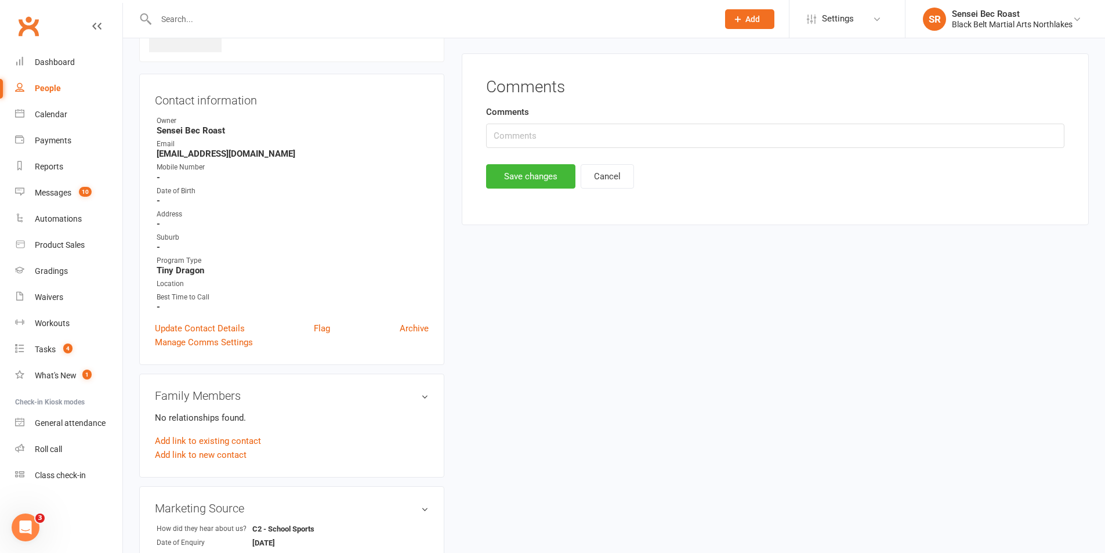
scroll to position [80, 0]
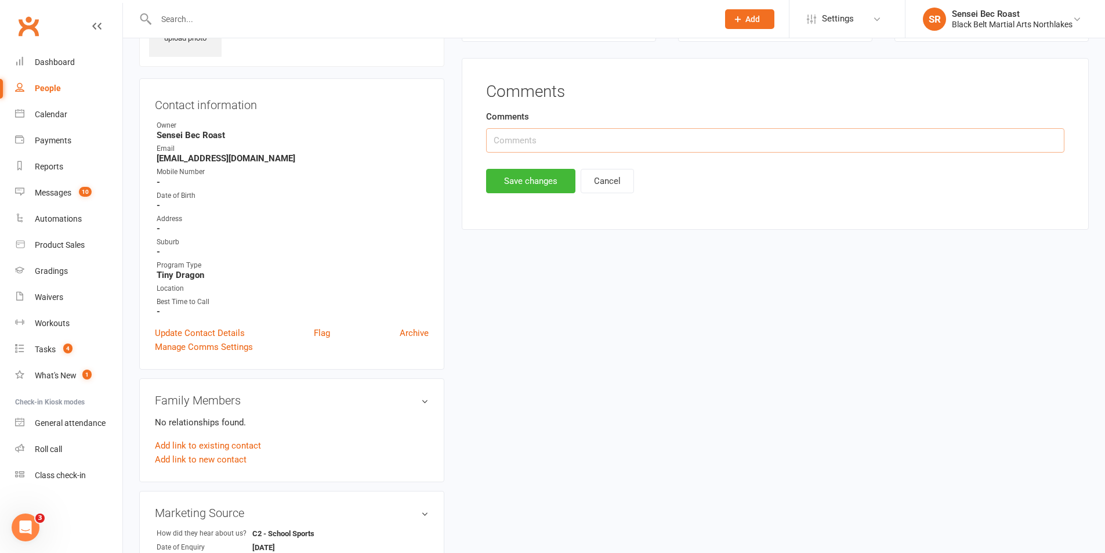
drag, startPoint x: 559, startPoint y: 147, endPoint x: 572, endPoint y: 140, distance: 14.5
click at [559, 147] on input "text" at bounding box center [775, 140] width 578 height 24
type input "Toukley Preschool"
click at [534, 188] on button "Save changes" at bounding box center [530, 181] width 89 height 24
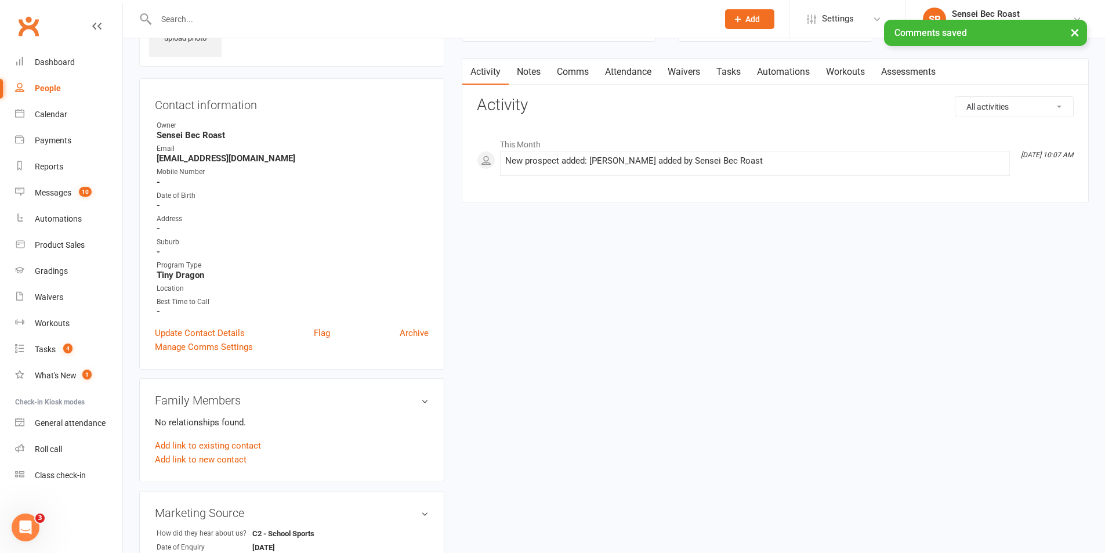
click at [216, 15] on input "text" at bounding box center [431, 19] width 557 height 16
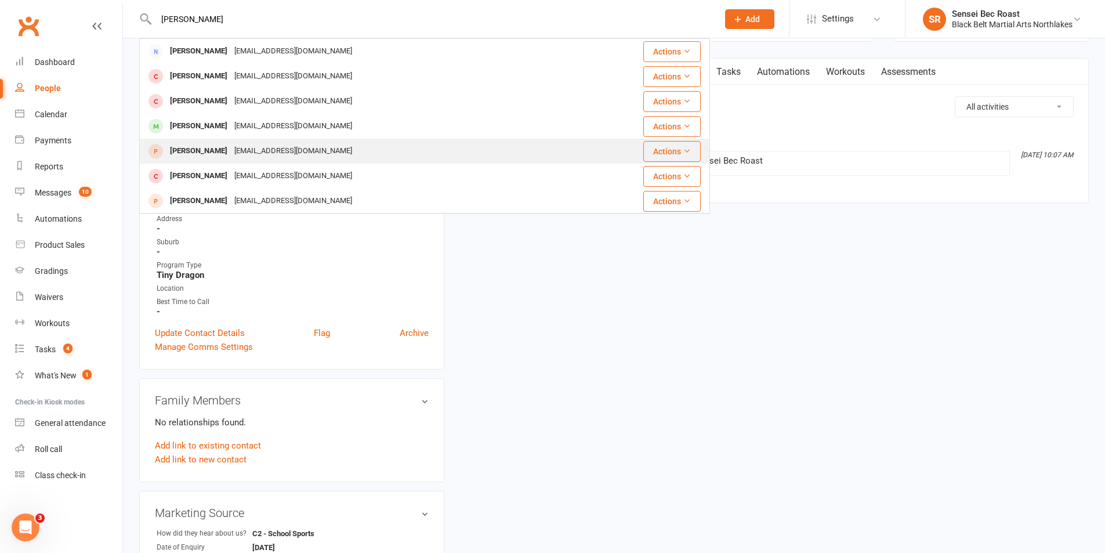
type input "[PERSON_NAME]"
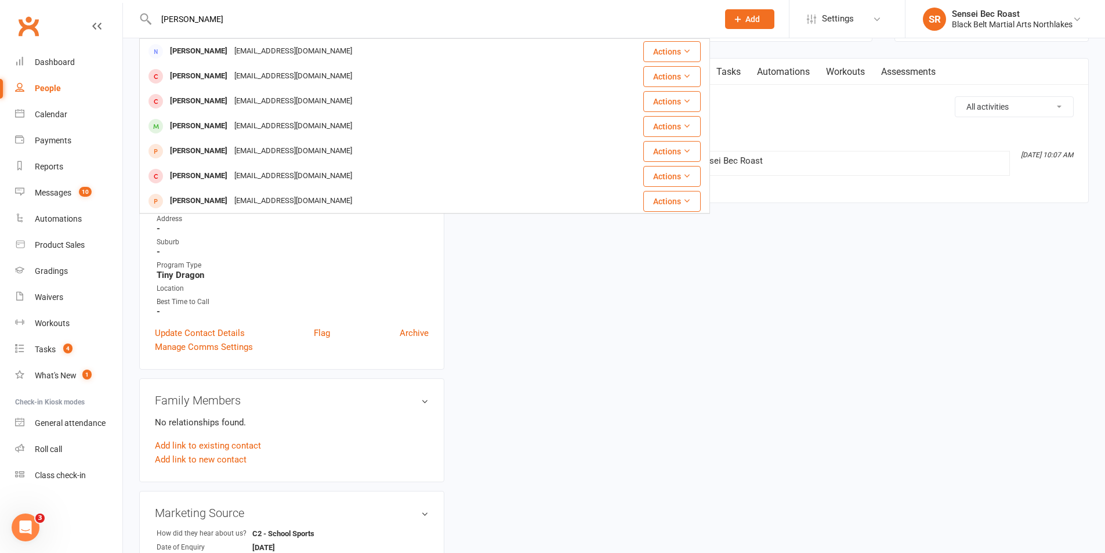
click at [248, 151] on div "[EMAIL_ADDRESS][DOMAIN_NAME]" at bounding box center [293, 151] width 125 height 17
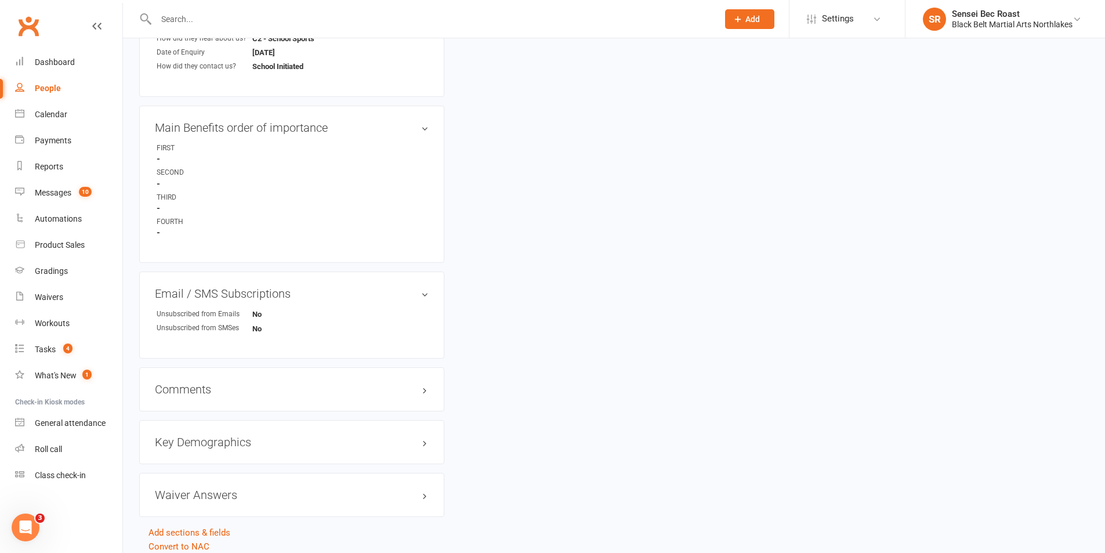
scroll to position [621, 0]
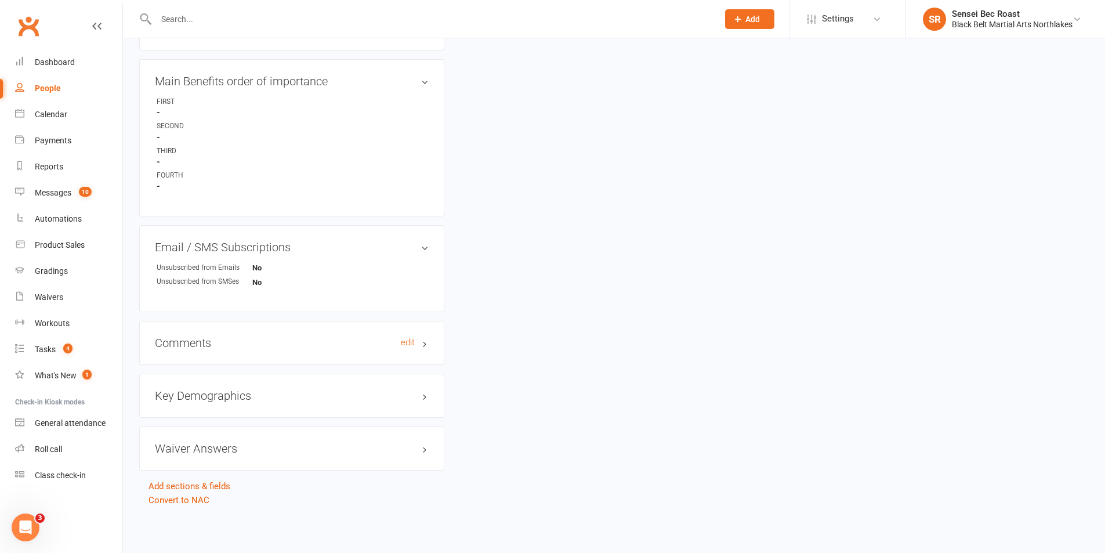
click at [305, 346] on h3 "Comments edit" at bounding box center [292, 342] width 274 height 13
click at [407, 347] on link "edit" at bounding box center [408, 342] width 14 height 10
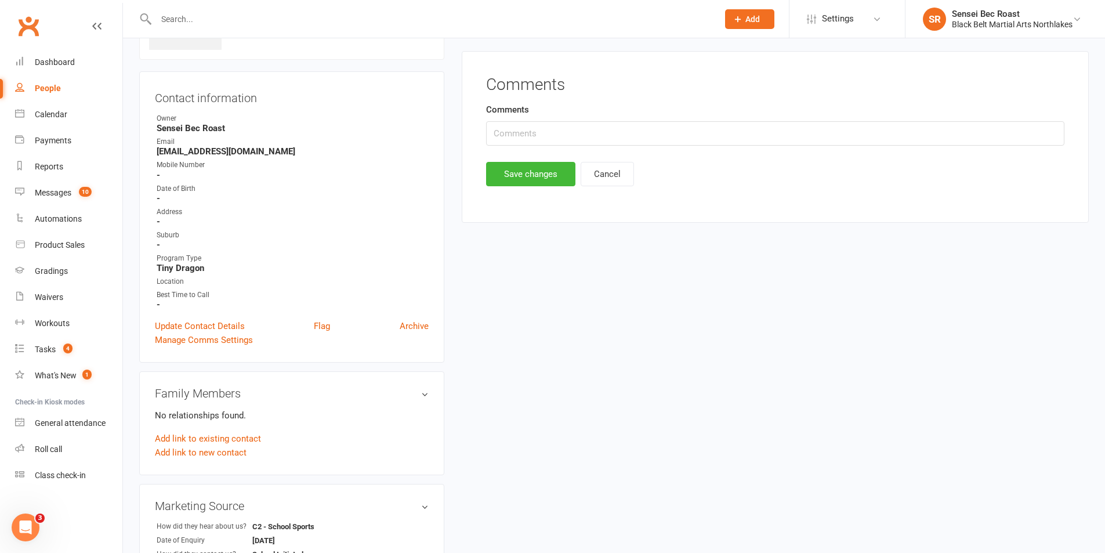
scroll to position [80, 0]
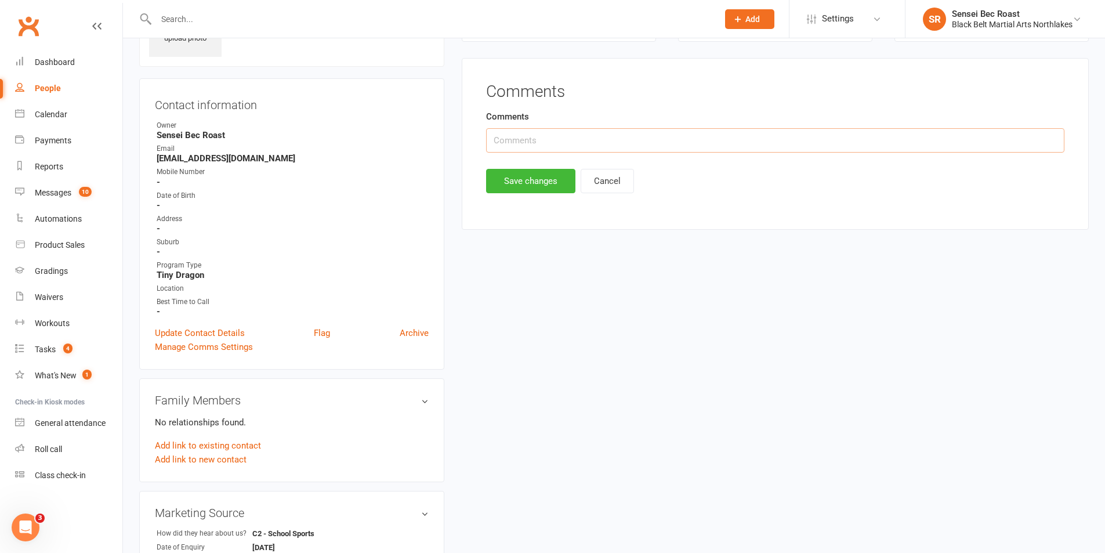
drag, startPoint x: 542, startPoint y: 145, endPoint x: 546, endPoint y: 137, distance: 8.3
click at [542, 144] on input "text" at bounding box center [775, 140] width 578 height 24
type input "Toukley Preschool"
click at [549, 187] on button "Save changes" at bounding box center [530, 181] width 89 height 24
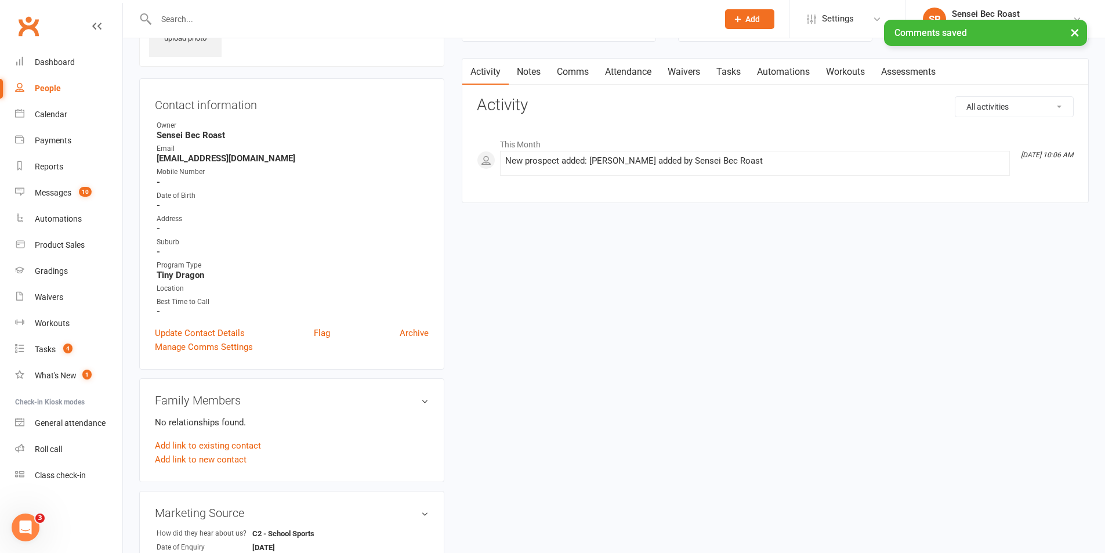
click at [291, 13] on input "text" at bounding box center [431, 19] width 557 height 16
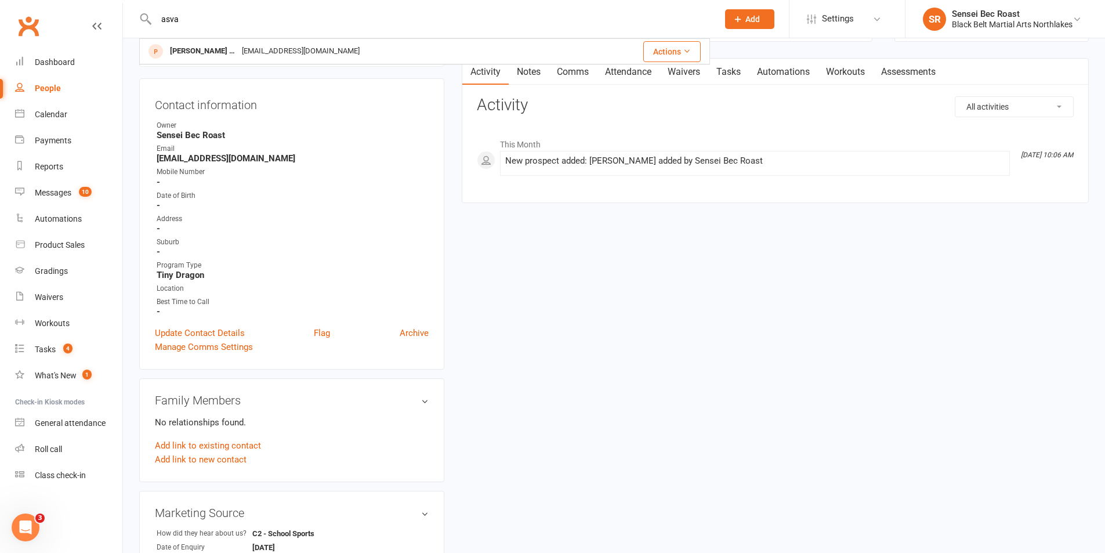
click at [169, 19] on input "asva" at bounding box center [431, 19] width 557 height 16
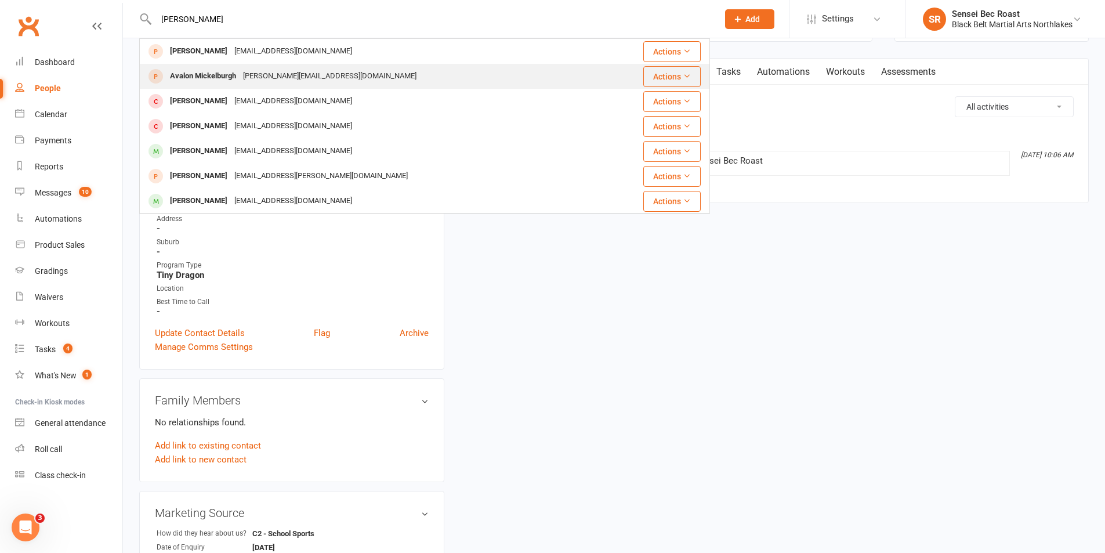
type input "[PERSON_NAME]"
click at [226, 75] on div "Avalon Mickelburgh" at bounding box center [202, 76] width 73 height 17
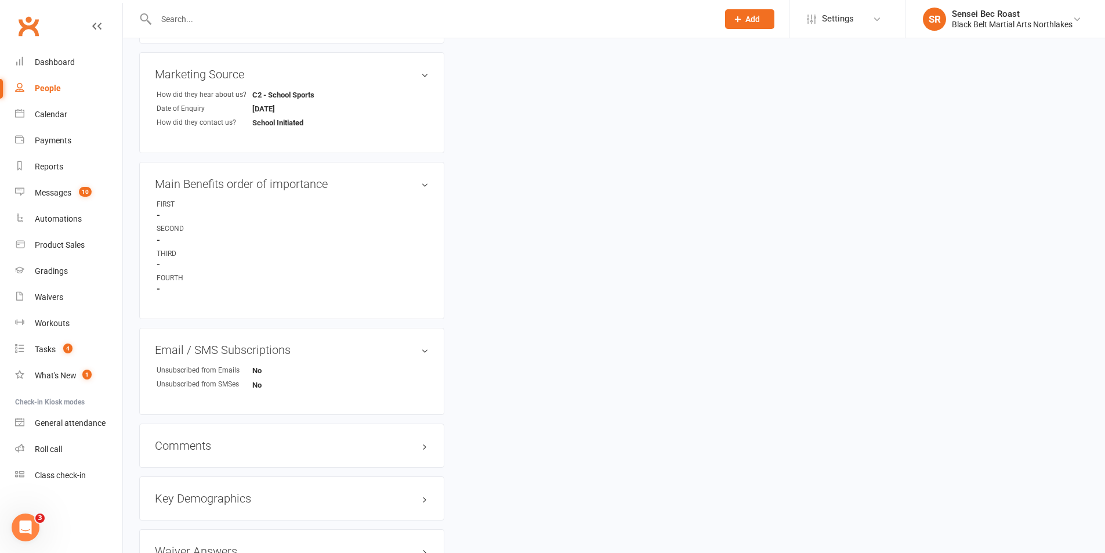
scroll to position [621, 0]
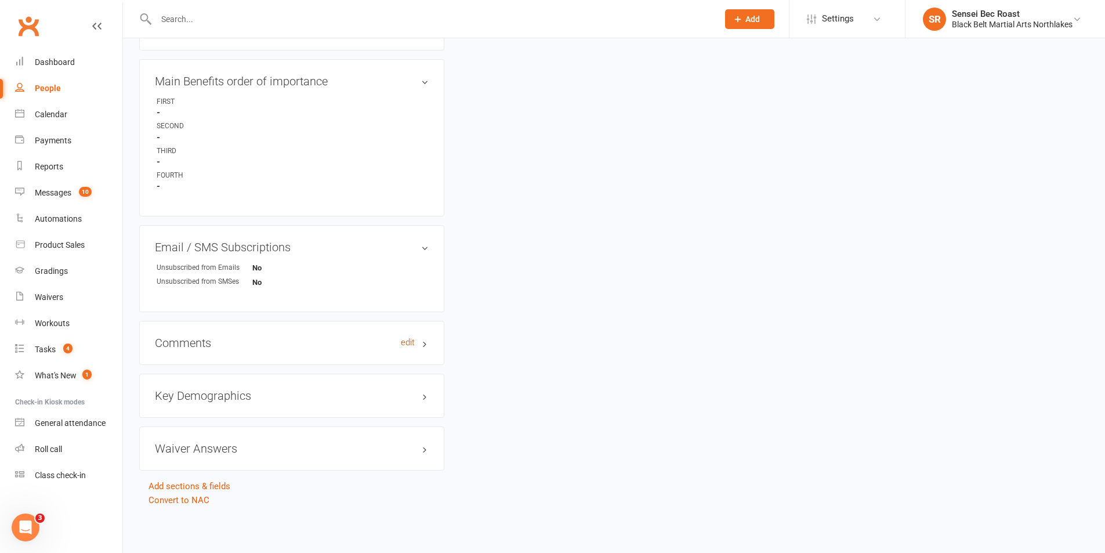
click at [405, 342] on link "edit" at bounding box center [408, 342] width 14 height 10
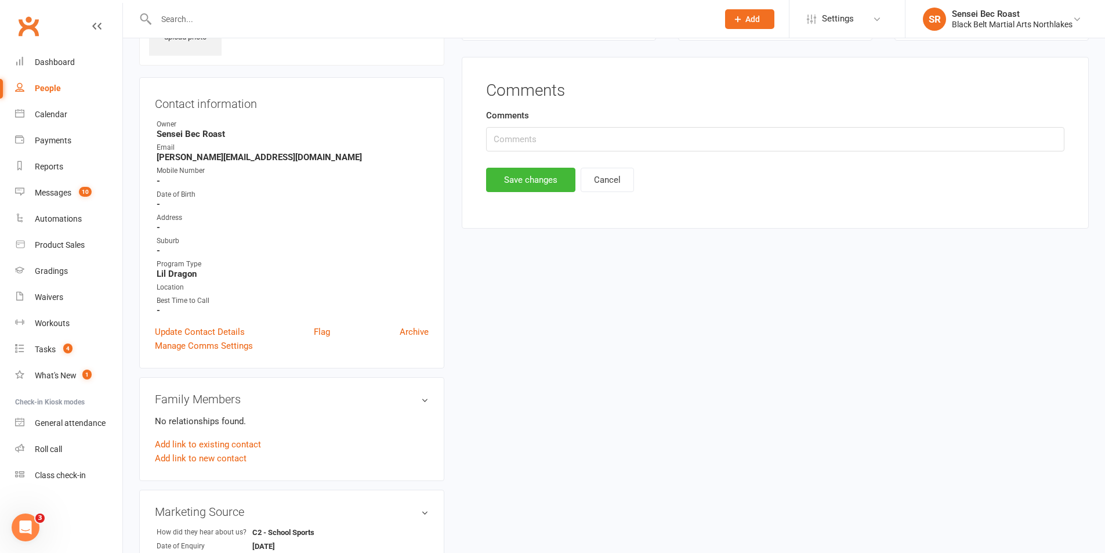
scroll to position [80, 0]
click at [520, 142] on input "text" at bounding box center [775, 140] width 578 height 24
type input "Toukley Preschool"
click at [539, 186] on button "Save changes" at bounding box center [530, 181] width 89 height 24
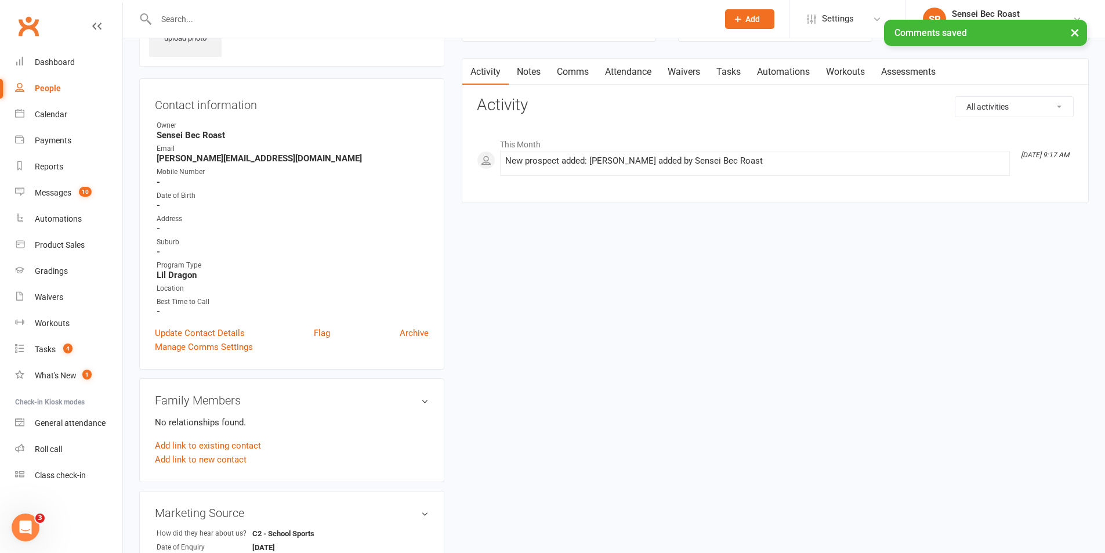
click at [248, 15] on input "text" at bounding box center [431, 19] width 557 height 16
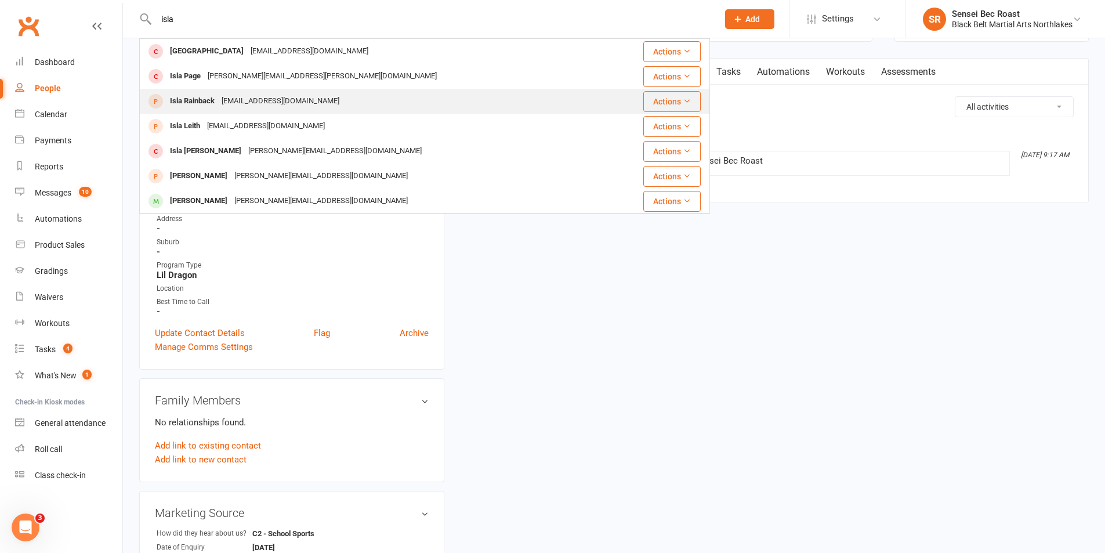
type input "isla"
click at [252, 91] on div "Isla Rainback [EMAIL_ADDRESS][DOMAIN_NAME]" at bounding box center [373, 101] width 466 height 24
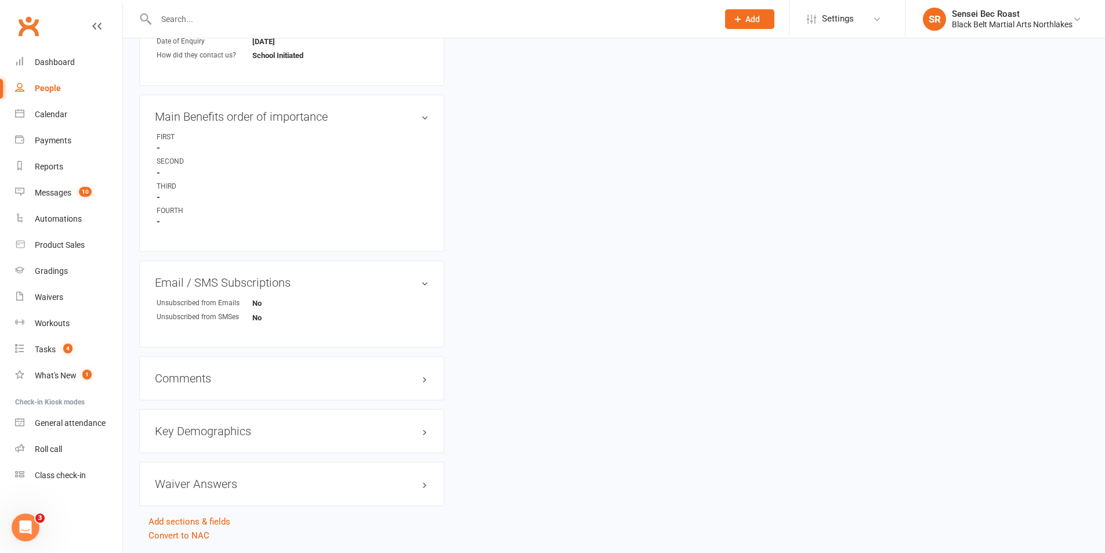
scroll to position [621, 0]
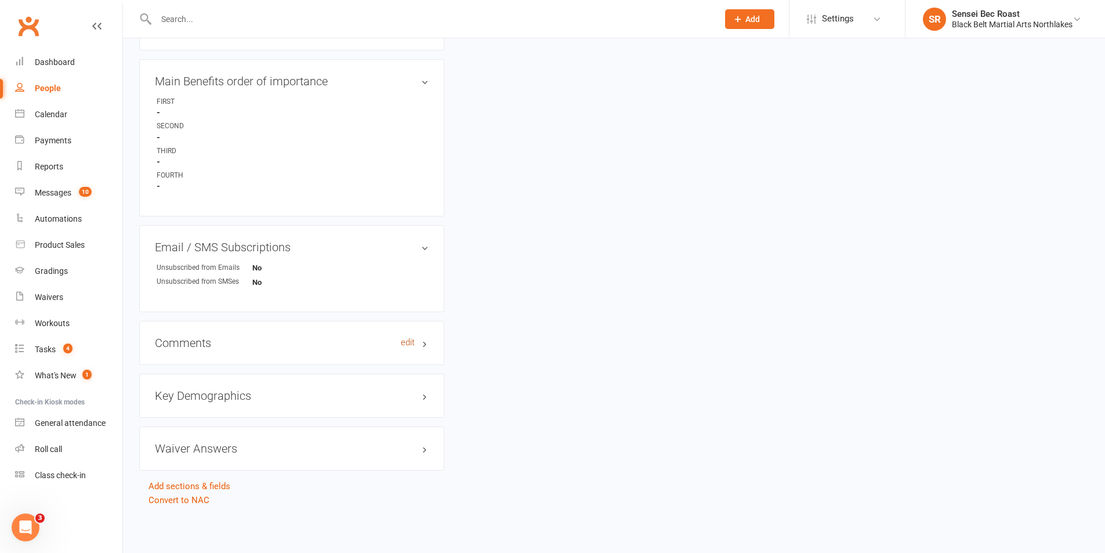
click at [413, 343] on link "edit" at bounding box center [408, 342] width 14 height 10
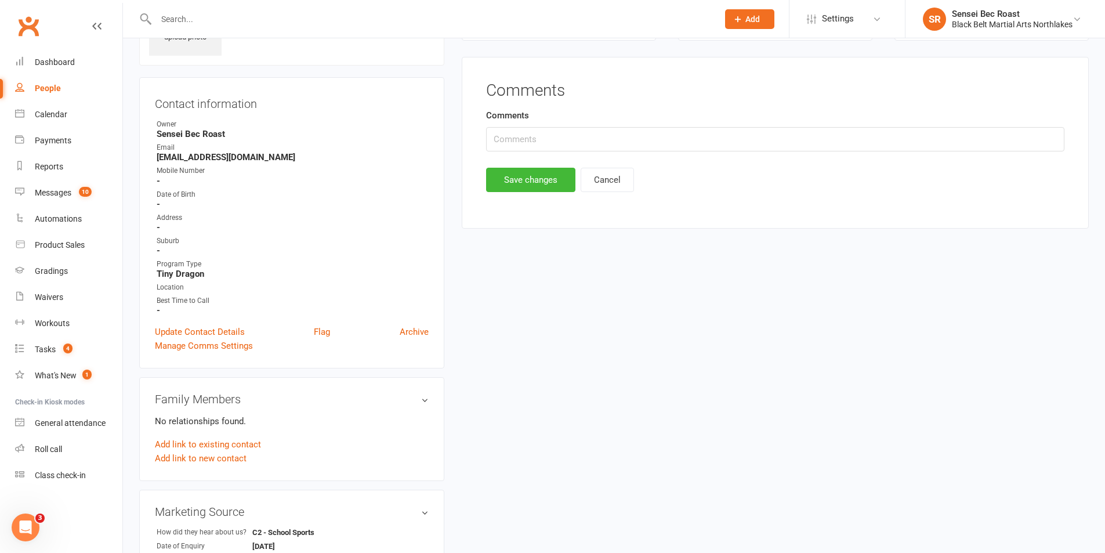
scroll to position [80, 0]
click at [517, 137] on input "text" at bounding box center [775, 140] width 578 height 24
type input "Toukley Preschool"
click at [540, 179] on button "Save changes" at bounding box center [530, 181] width 89 height 24
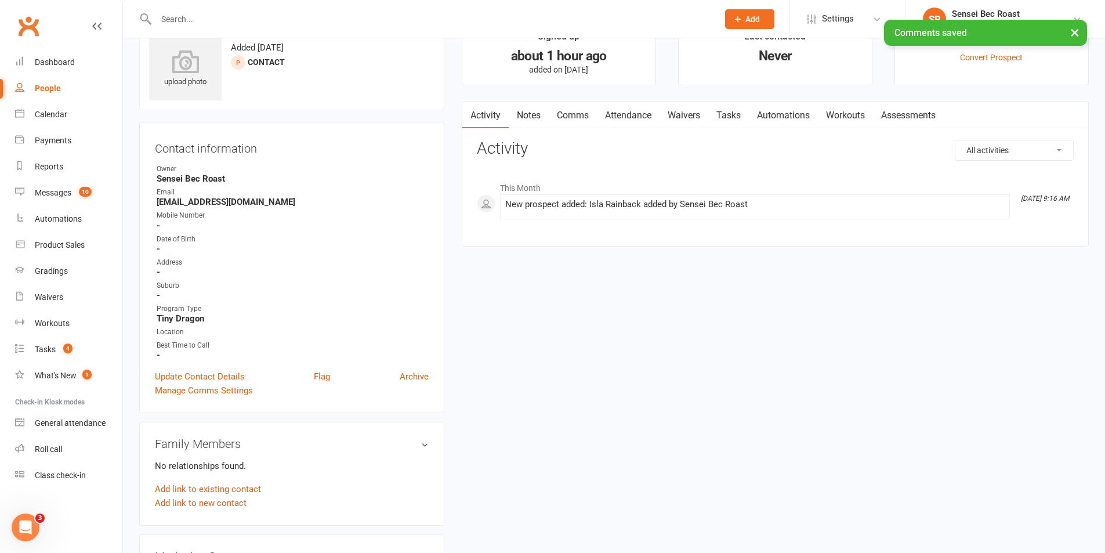
scroll to position [0, 0]
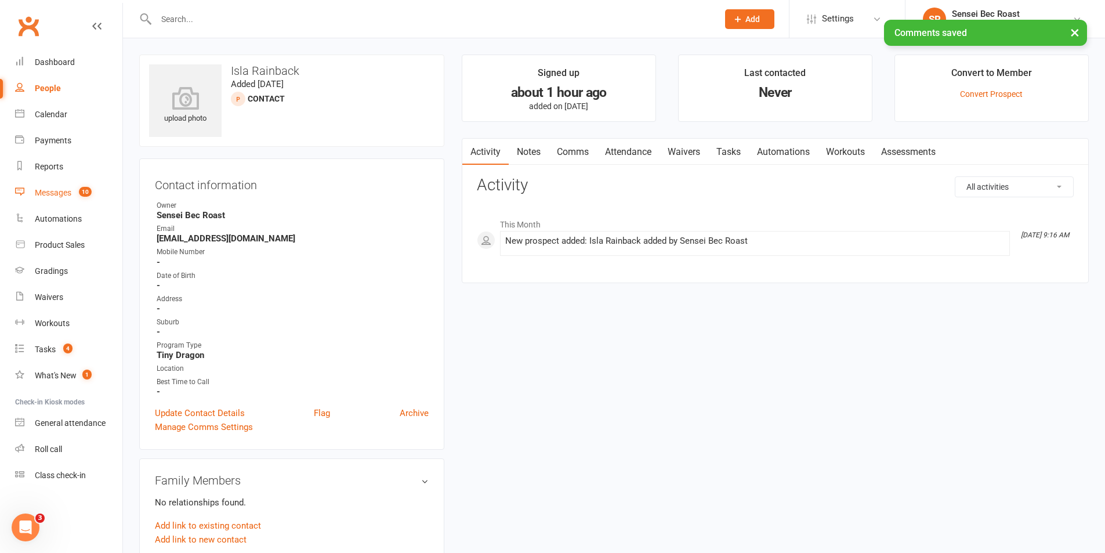
click at [63, 192] on div "Messages" at bounding box center [53, 192] width 37 height 9
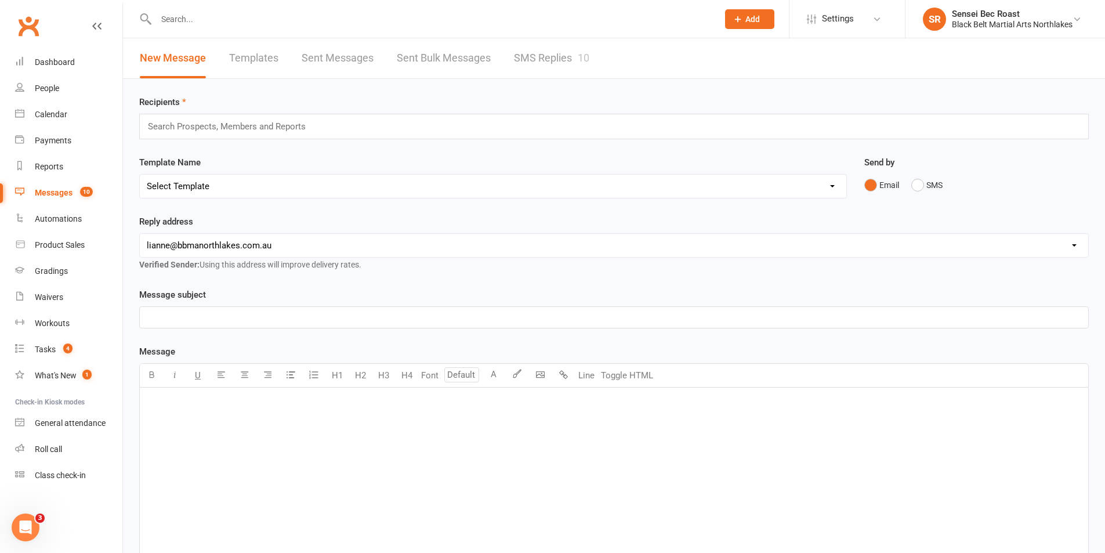
click at [266, 187] on select "Select Template [Email] 2 week trial promo [Email] END OF EOFY SALE FOR MEMBERS…" at bounding box center [493, 186] width 706 height 23
click at [255, 187] on select "Select Template [Email] 2 week trial promo [Email] END OF EOFY SALE FOR MEMBERS…" at bounding box center [493, 186] width 706 height 23
click at [256, 185] on select "Select Template [Email] 2 week trial promo [Email] END OF EOFY SALE FOR MEMBERS…" at bounding box center [493, 186] width 706 height 23
select select "135"
click at [140, 175] on select "Select Template [Email] 2 week trial promo [Email] END OF EOFY SALE FOR MEMBERS…" at bounding box center [493, 186] width 706 height 23
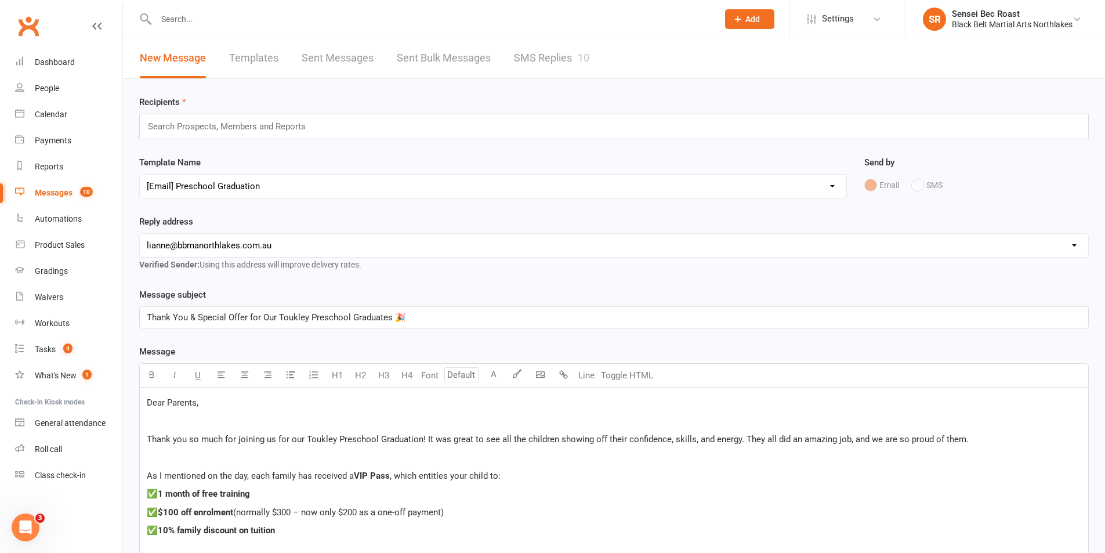
click at [285, 246] on select "[EMAIL_ADDRESS][DOMAIN_NAME] [PERSON_NAME][EMAIL_ADDRESS][DOMAIN_NAME] [EMAIL_A…" at bounding box center [614, 245] width 948 height 23
select select "2"
click at [140, 234] on select "[EMAIL_ADDRESS][DOMAIN_NAME] [PERSON_NAME][EMAIL_ADDRESS][DOMAIN_NAME] [EMAIL_A…" at bounding box center [614, 245] width 948 height 23
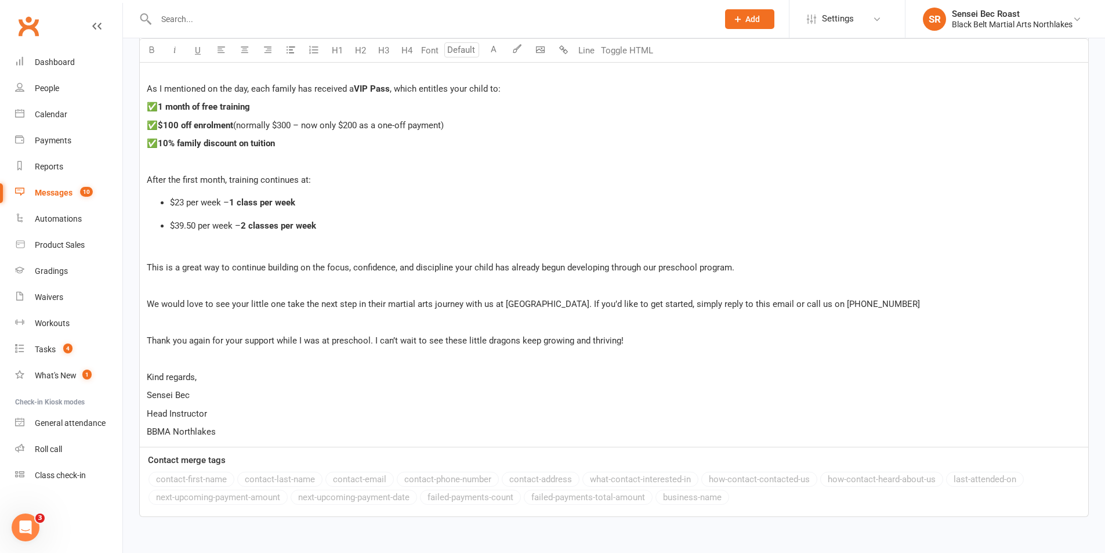
scroll to position [406, 0]
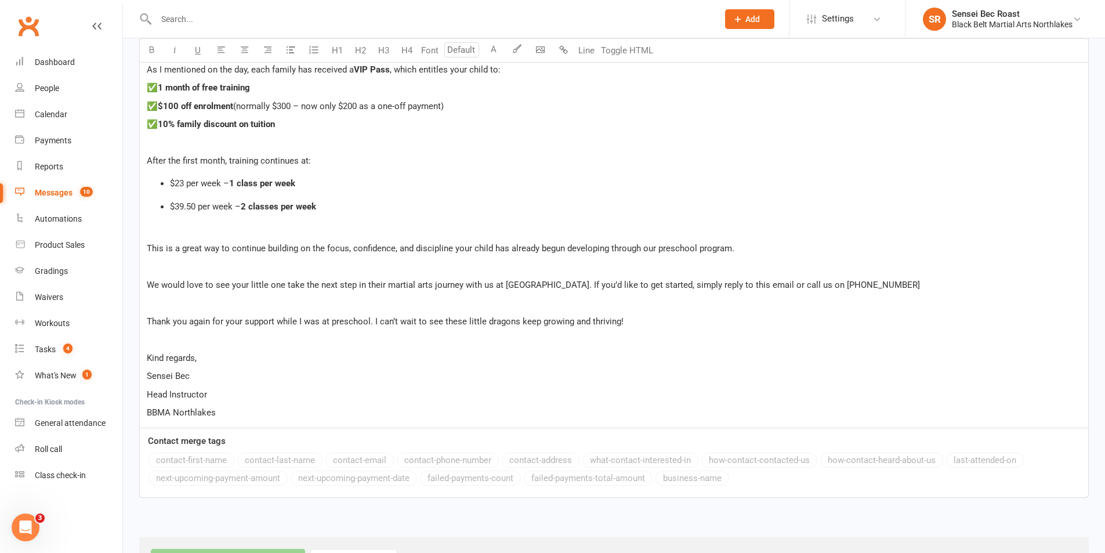
click at [277, 322] on span "Thank you again for your support while I was at preschool. I can’t wait to see …" at bounding box center [385, 321] width 477 height 10
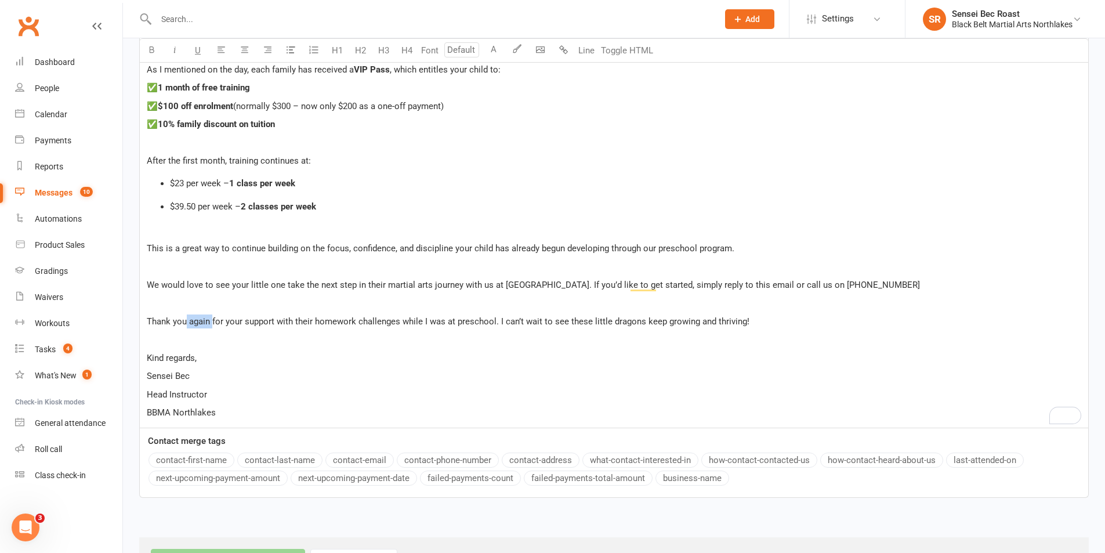
drag, startPoint x: 212, startPoint y: 317, endPoint x: 187, endPoint y: 326, distance: 26.1
click at [187, 326] on p "Thank you again for your support with their homework challenges while I was at …" at bounding box center [614, 321] width 934 height 14
click at [418, 347] on div "Dear Parents, Thank you so much for joining us for our Toukley Preschool Gradua…" at bounding box center [614, 204] width 948 height 446
drag, startPoint x: 469, startPoint y: 324, endPoint x: 379, endPoint y: 327, distance: 89.9
click at [379, 327] on p "Thank you for your support with their homework challenges while I was at presch…" at bounding box center [614, 321] width 934 height 14
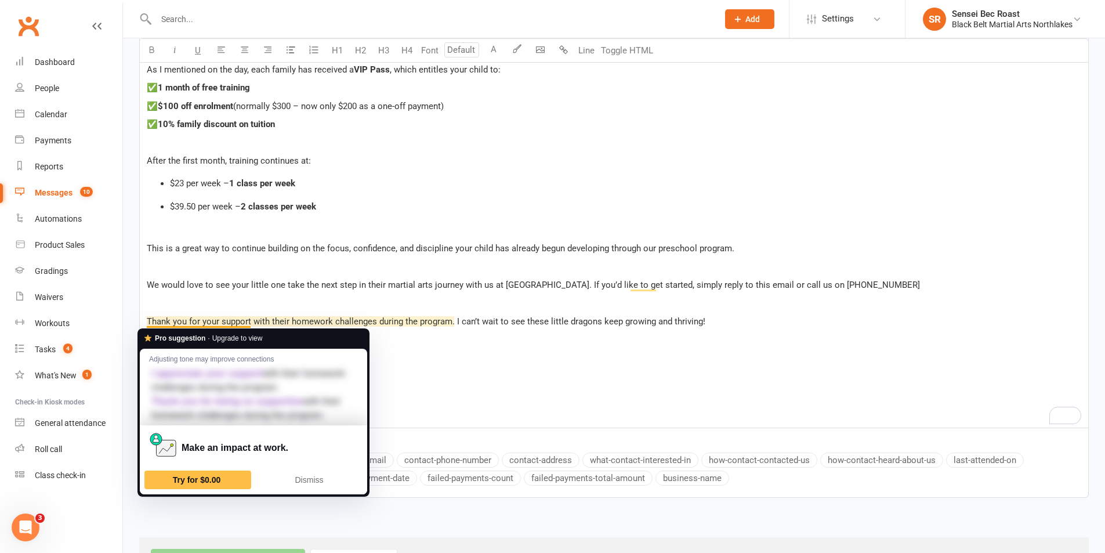
click at [186, 318] on span "Thank you for your support with their homework challenges during the program. I…" at bounding box center [426, 321] width 558 height 10
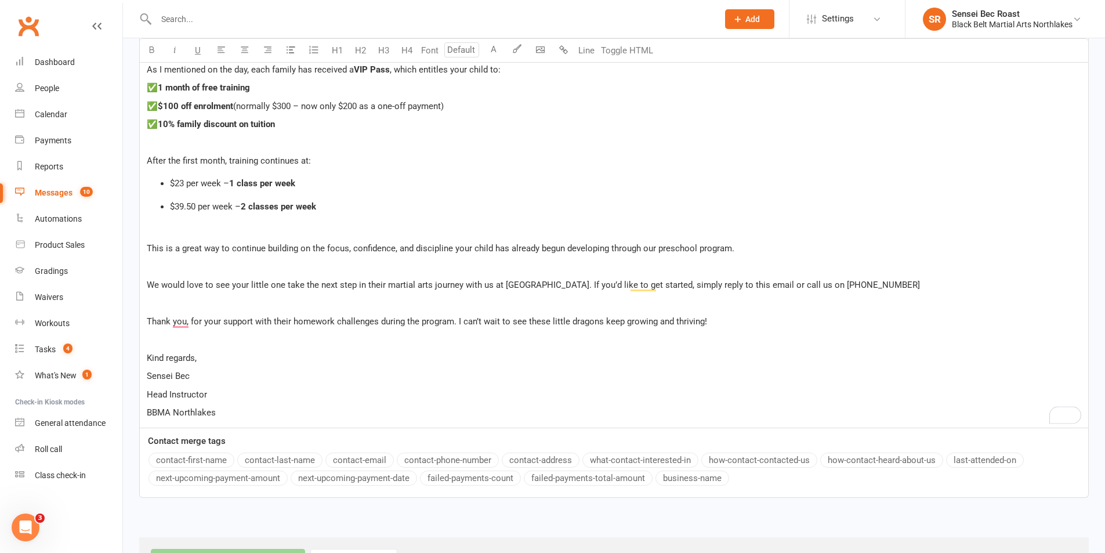
click at [281, 321] on span "Thank you, for your support with their homework challenges during the program. …" at bounding box center [427, 321] width 560 height 10
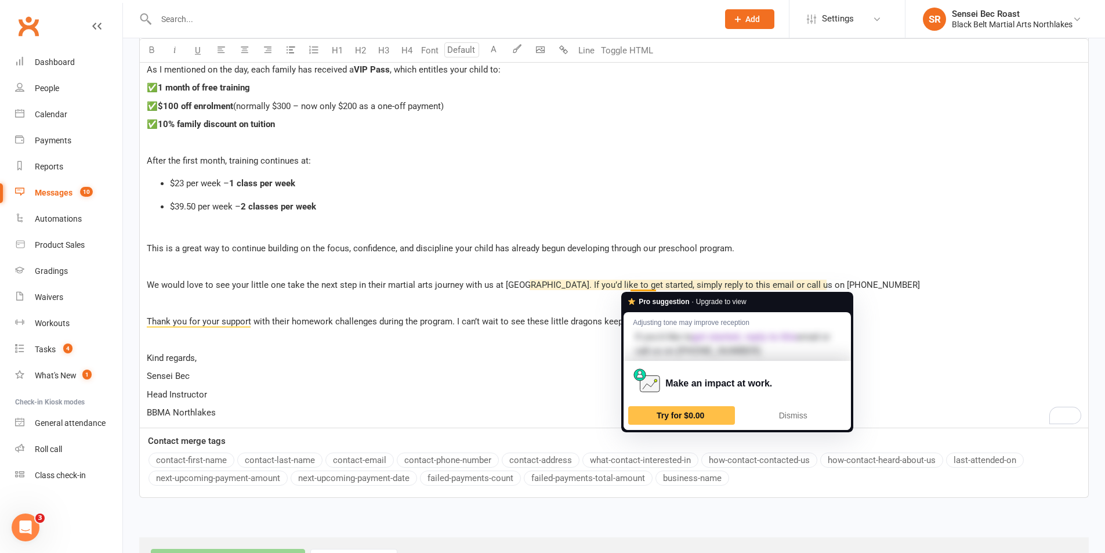
click at [630, 284] on span "We would love to see your little one take the next step in their martial arts j…" at bounding box center [533, 285] width 773 height 10
drag, startPoint x: 655, startPoint y: 285, endPoint x: 628, endPoint y: 288, distance: 26.9
click at [628, 288] on span "We would love to see your little one take the next step in their martial arts j…" at bounding box center [533, 285] width 773 height 10
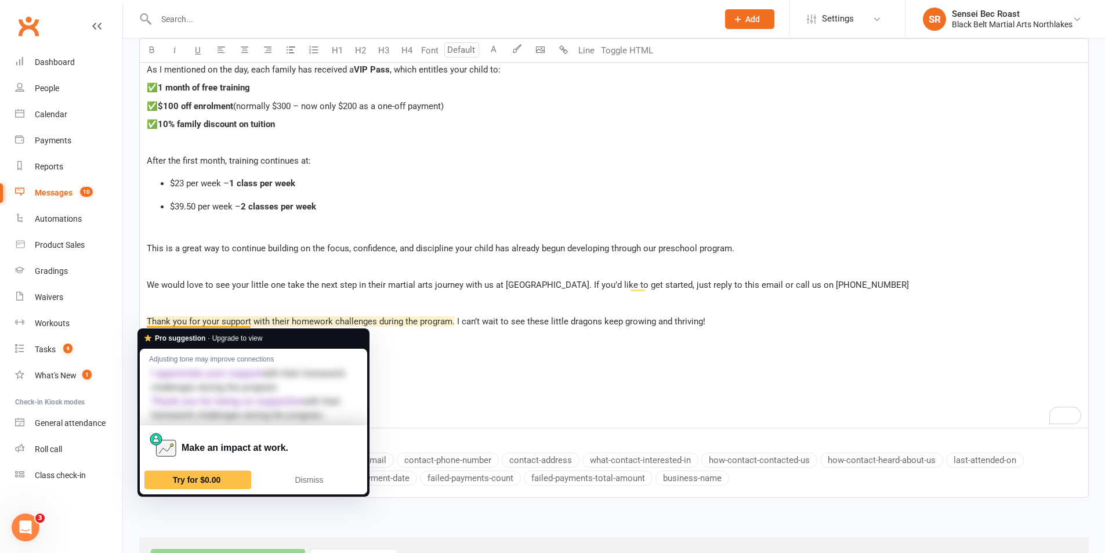
click at [249, 321] on span "Thank you for your support with their homework challenges during the program. I…" at bounding box center [426, 321] width 558 height 10
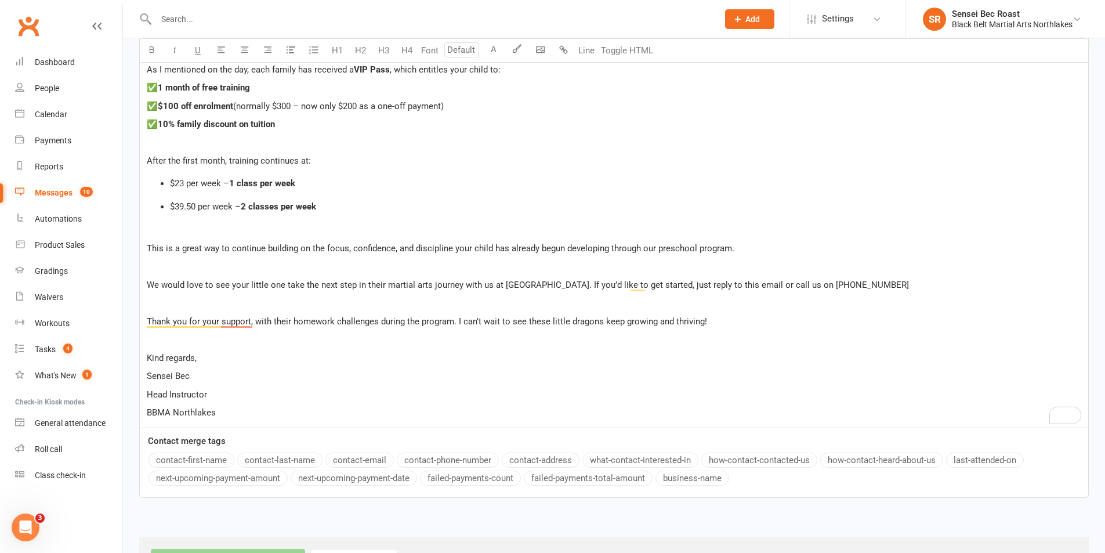
click at [377, 321] on span "Thank you for your support, with their homework challenges during the program. …" at bounding box center [427, 321] width 560 height 10
click at [423, 299] on p "To enrich screen reader interactions, please activate Accessibility in Grammarl…" at bounding box center [614, 303] width 934 height 14
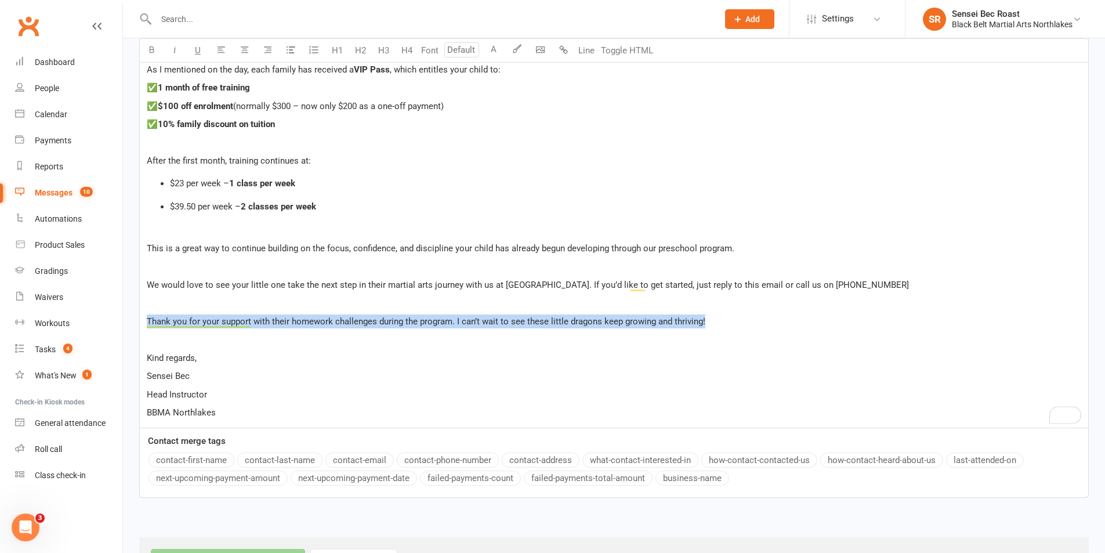
drag, startPoint x: 147, startPoint y: 319, endPoint x: 704, endPoint y: 312, distance: 556.7
click at [704, 312] on div "Dear Parents, Thank you so much for joining us for our Toukley Preschool Gradua…" at bounding box center [614, 204] width 948 height 446
click at [647, 280] on span "We would love to see your little one take the next step in their martial arts j…" at bounding box center [528, 285] width 762 height 10
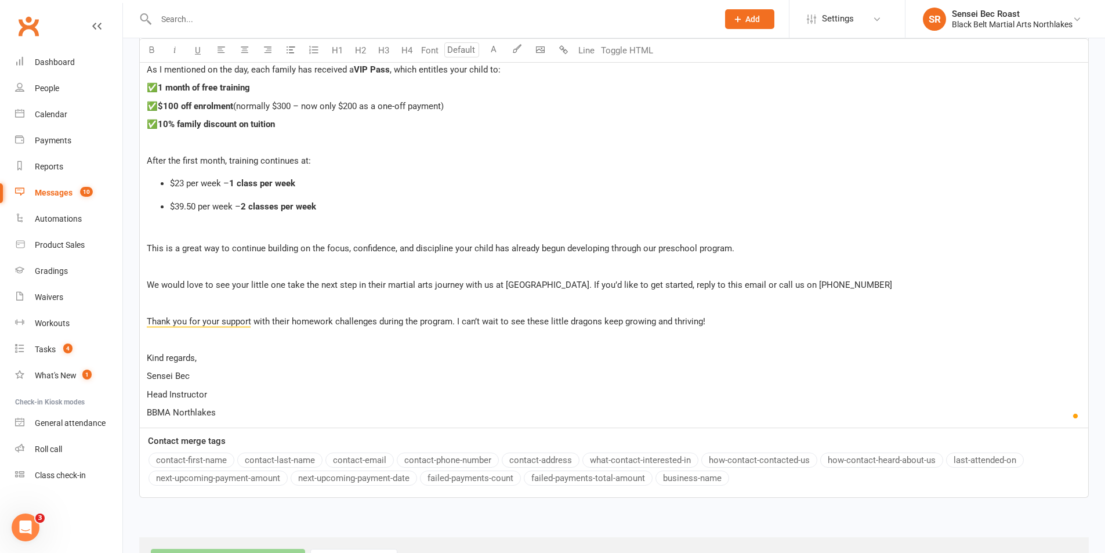
click at [728, 314] on p "Thank you for your support with their homework challenges during the program. I…" at bounding box center [614, 321] width 934 height 14
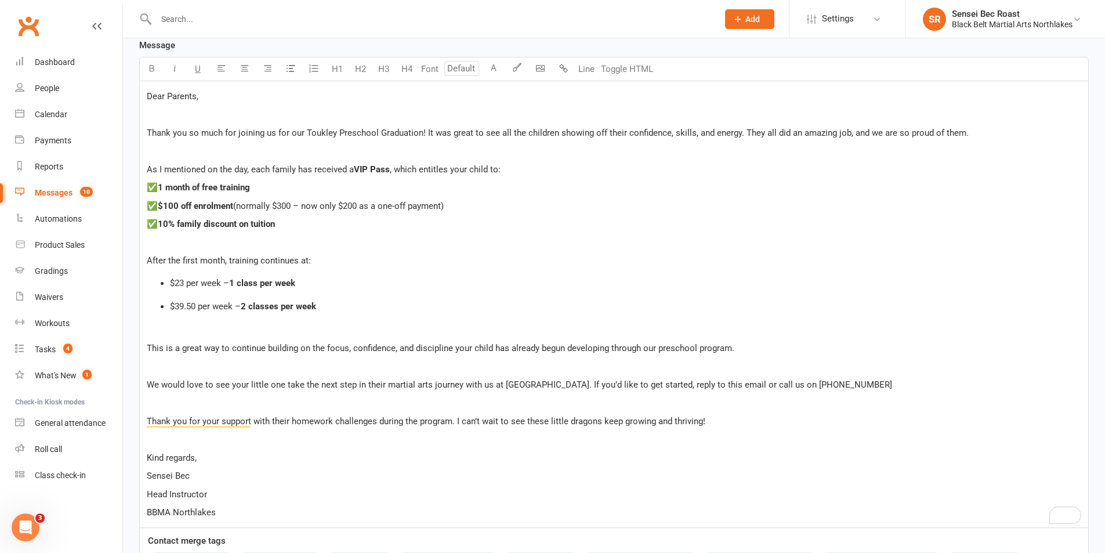
scroll to position [348, 0]
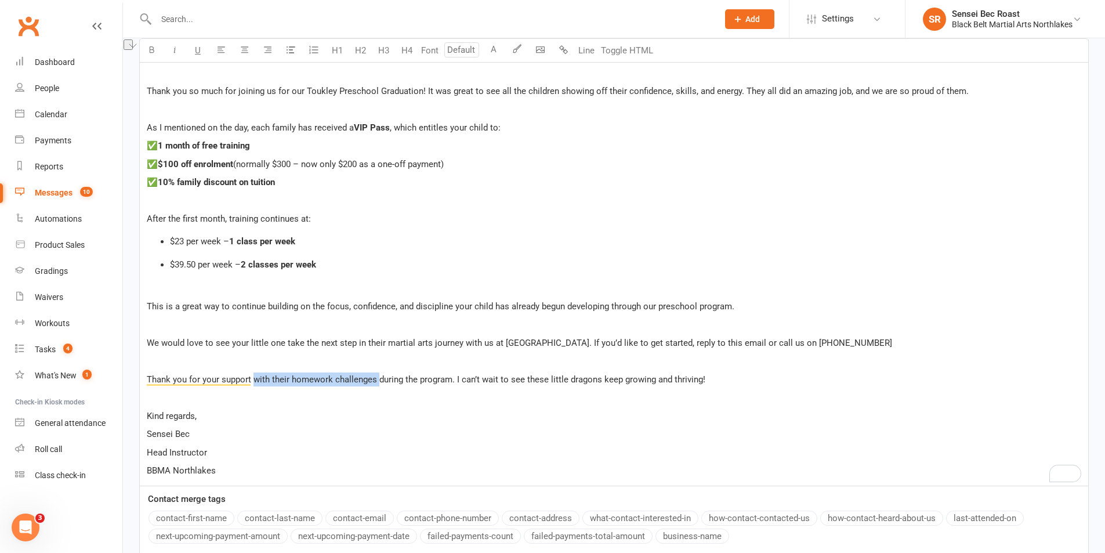
drag, startPoint x: 372, startPoint y: 382, endPoint x: 253, endPoint y: 384, distance: 118.9
click at [253, 384] on p "Thank you for your support with their homework challenges during the program. I…" at bounding box center [614, 379] width 934 height 14
click at [361, 376] on span "Thank you for your support during the program. I can’t wait to see these little…" at bounding box center [363, 379] width 433 height 10
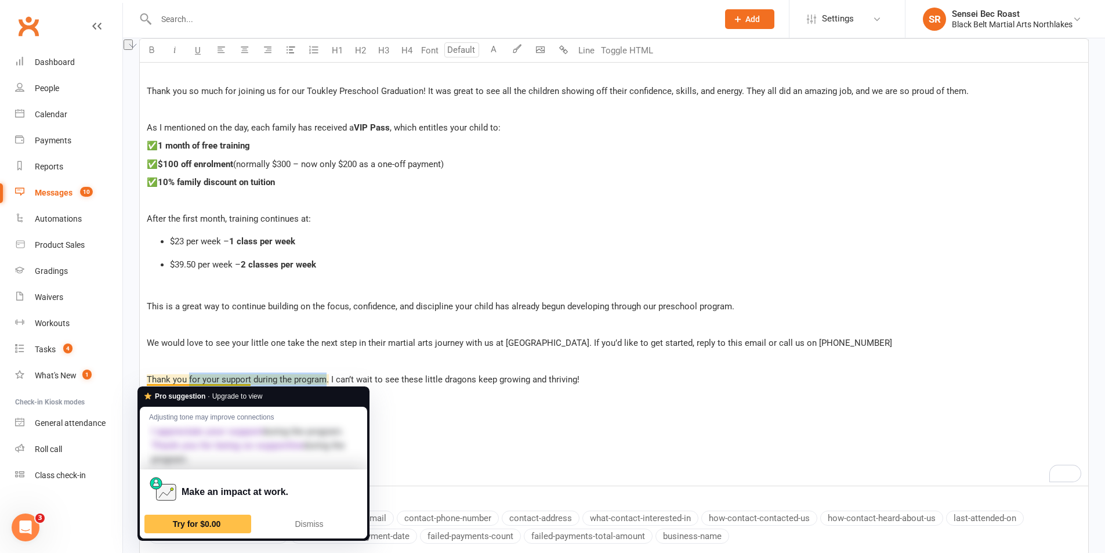
drag, startPoint x: 325, startPoint y: 380, endPoint x: 190, endPoint y: 383, distance: 135.7
click at [190, 383] on span "Thank you for your support during the program. I can’t wait to see these little…" at bounding box center [363, 379] width 433 height 10
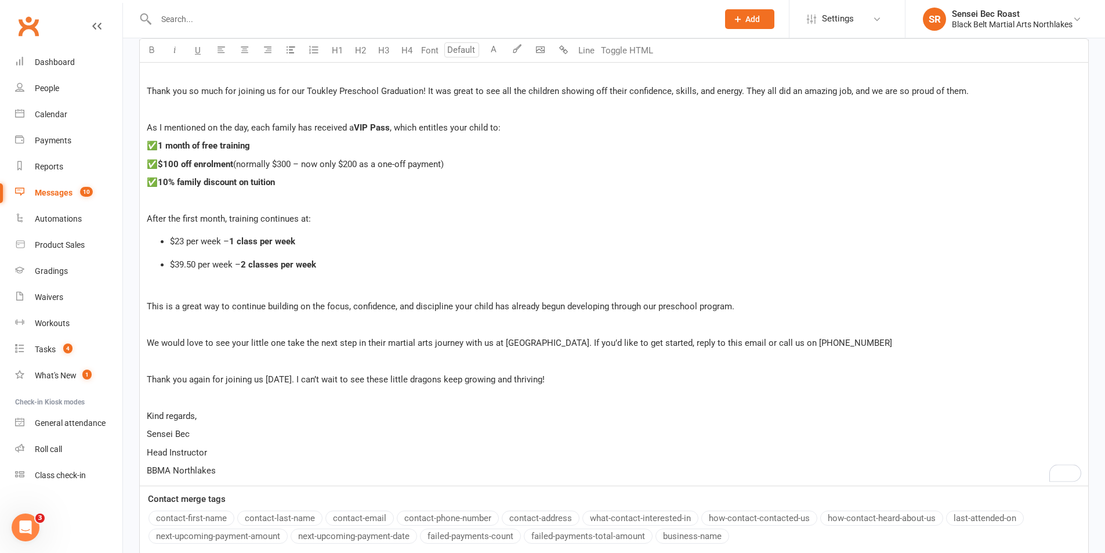
click at [326, 379] on span "Thank you again for joining us [DATE]. I can’t wait to see these little dragons…" at bounding box center [346, 379] width 398 height 10
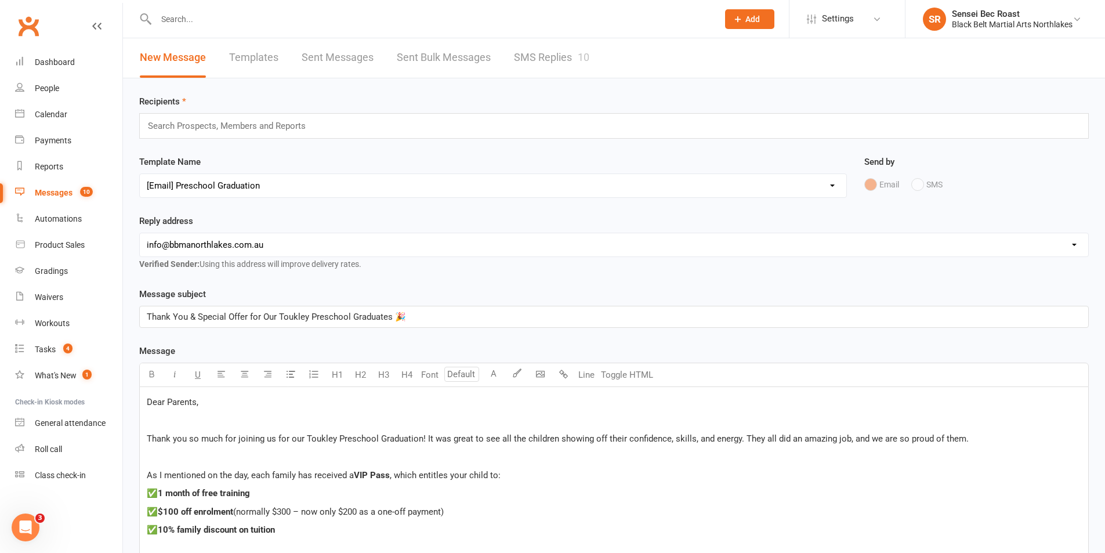
scroll to position [0, 0]
click at [220, 129] on input "text" at bounding box center [232, 126] width 170 height 15
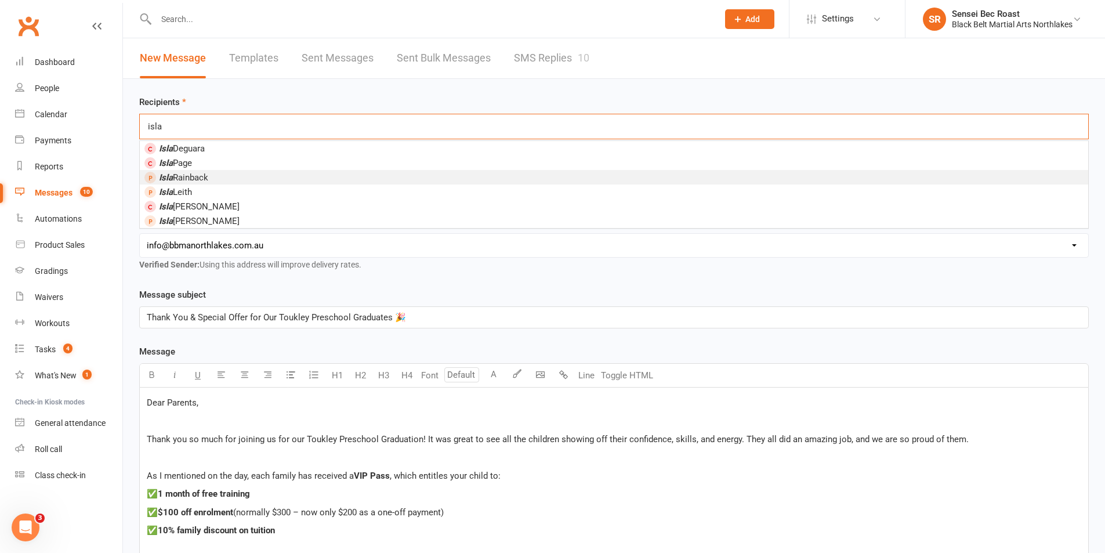
type input "isla"
click at [226, 177] on li "Isla Rainback" at bounding box center [614, 177] width 948 height 14
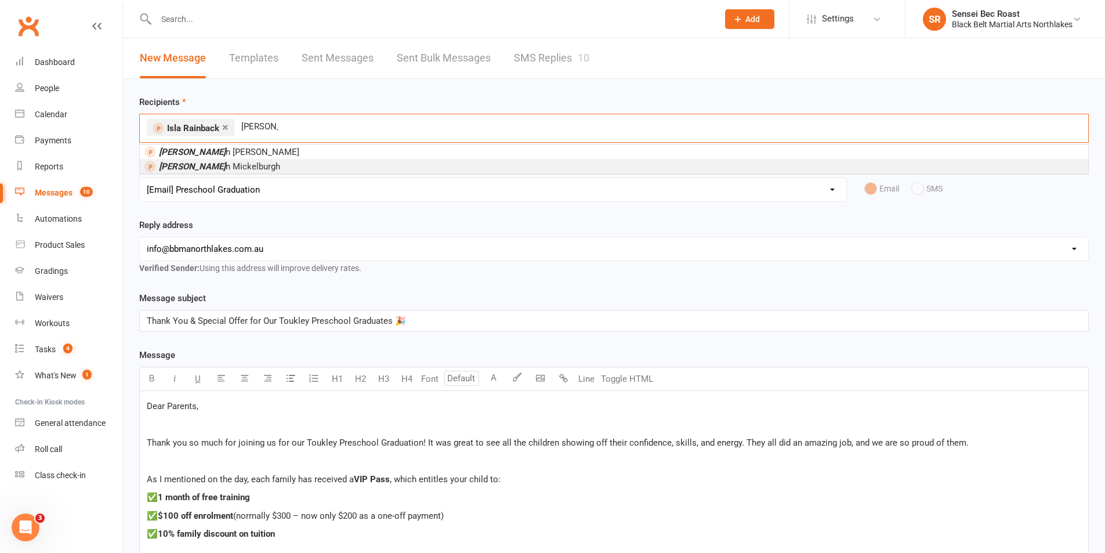
type input "[PERSON_NAME]"
click at [256, 163] on li "Avalo n Mickelburgh" at bounding box center [614, 166] width 948 height 14
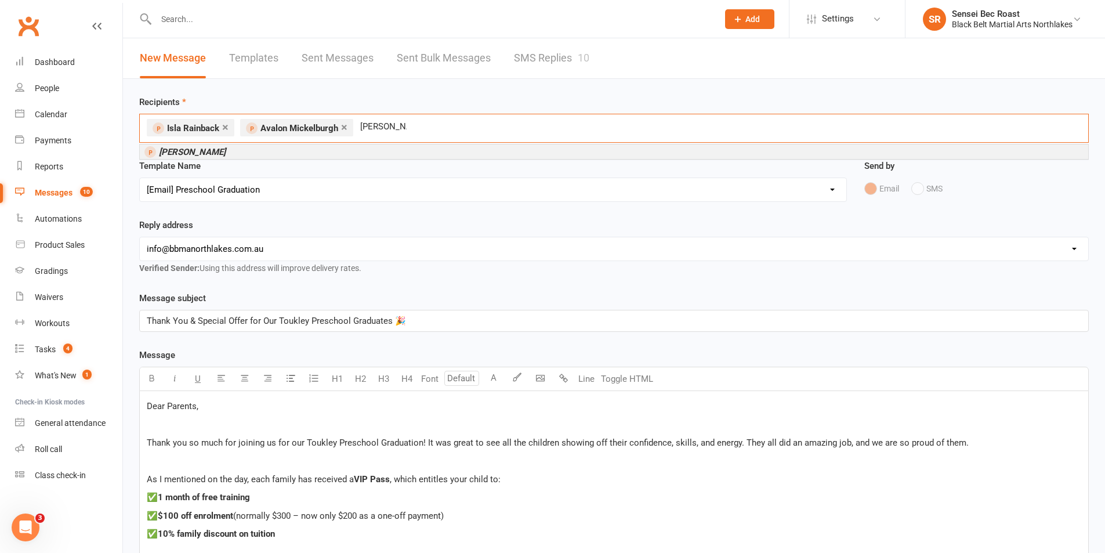
type input "[PERSON_NAME]"
click at [314, 153] on li "[PERSON_NAME]" at bounding box center [614, 151] width 948 height 14
type input "[PERSON_NAME]"
click at [315, 152] on li "[PERSON_NAME]" at bounding box center [614, 151] width 948 height 14
type input "[PERSON_NAME]"
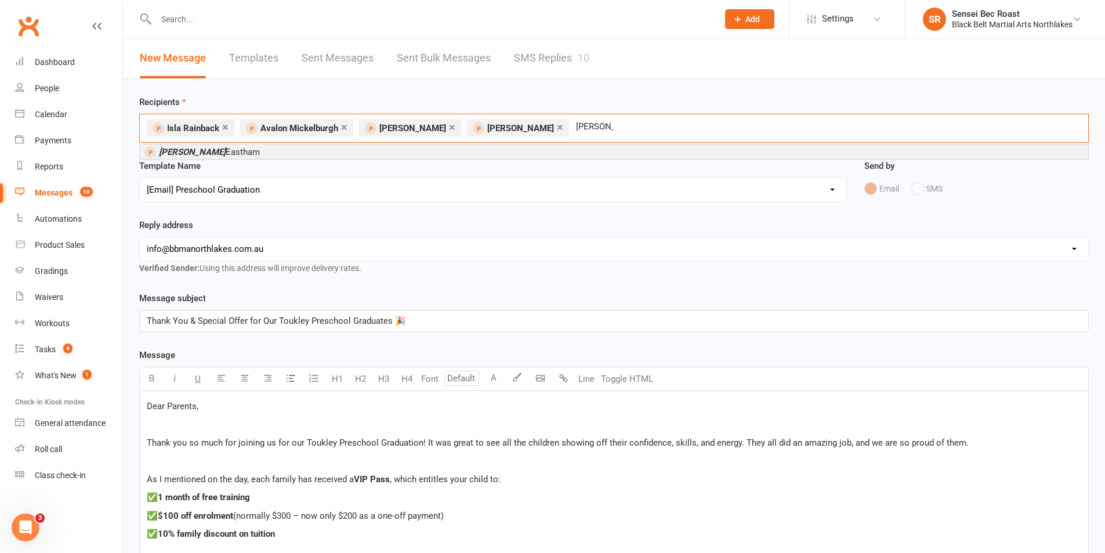
click at [319, 154] on li "[PERSON_NAME]" at bounding box center [614, 151] width 948 height 14
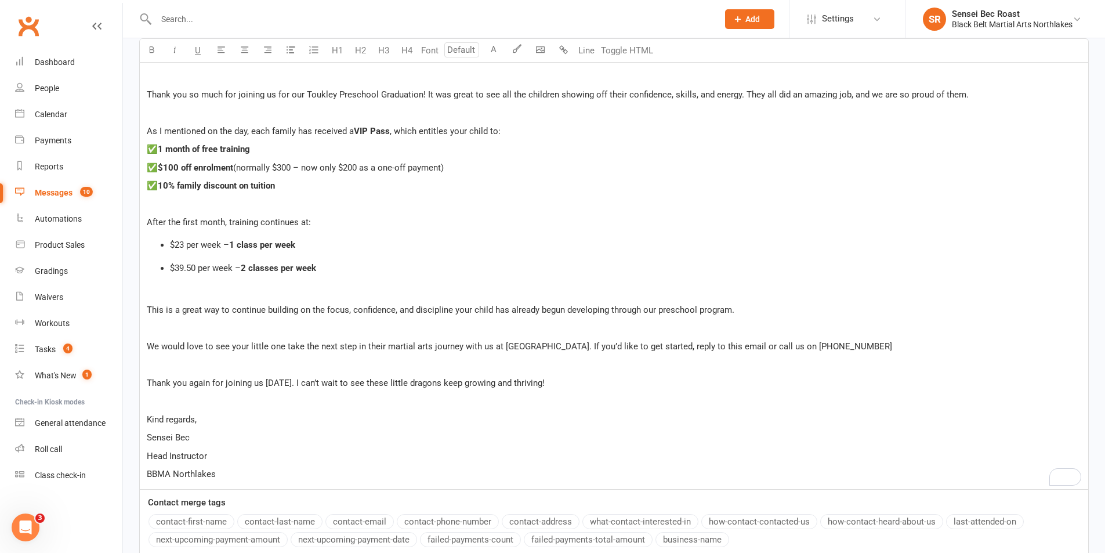
scroll to position [458, 0]
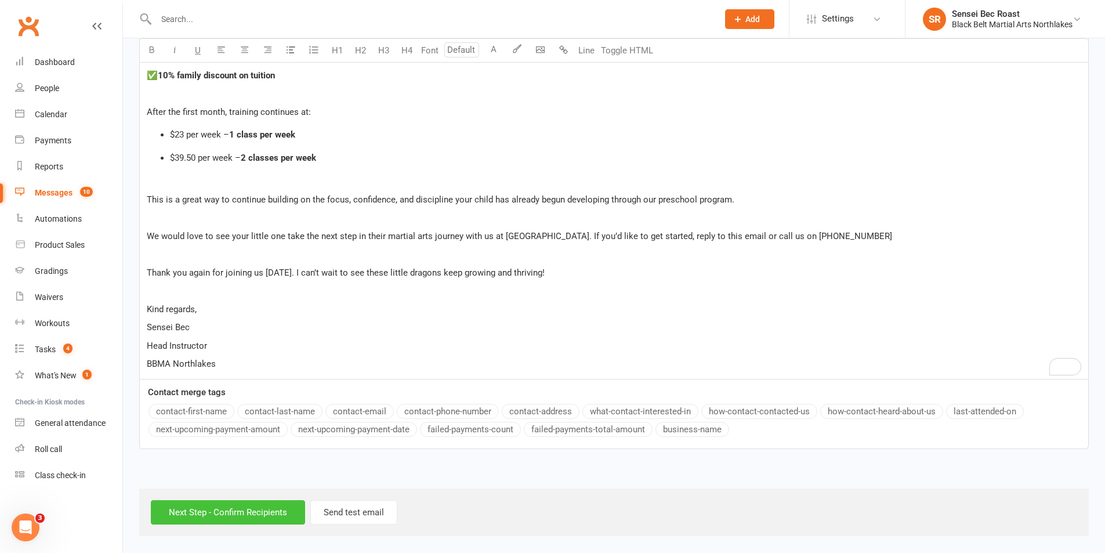
click at [227, 510] on input "Next Step - Confirm Recipients" at bounding box center [228, 512] width 154 height 24
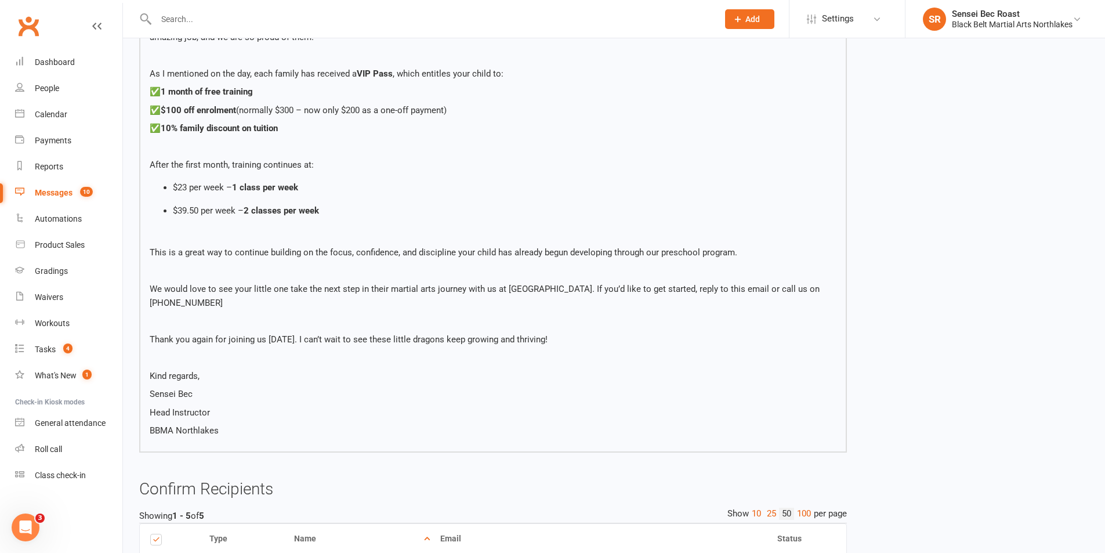
scroll to position [453, 0]
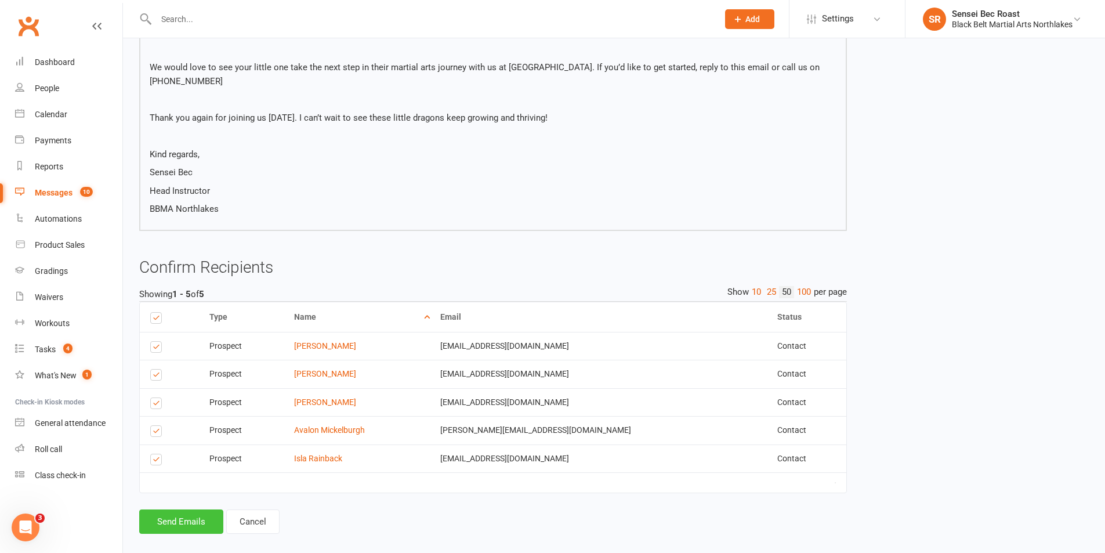
click at [188, 509] on button "Send Emails" at bounding box center [181, 521] width 84 height 24
